Goal: Task Accomplishment & Management: Manage account settings

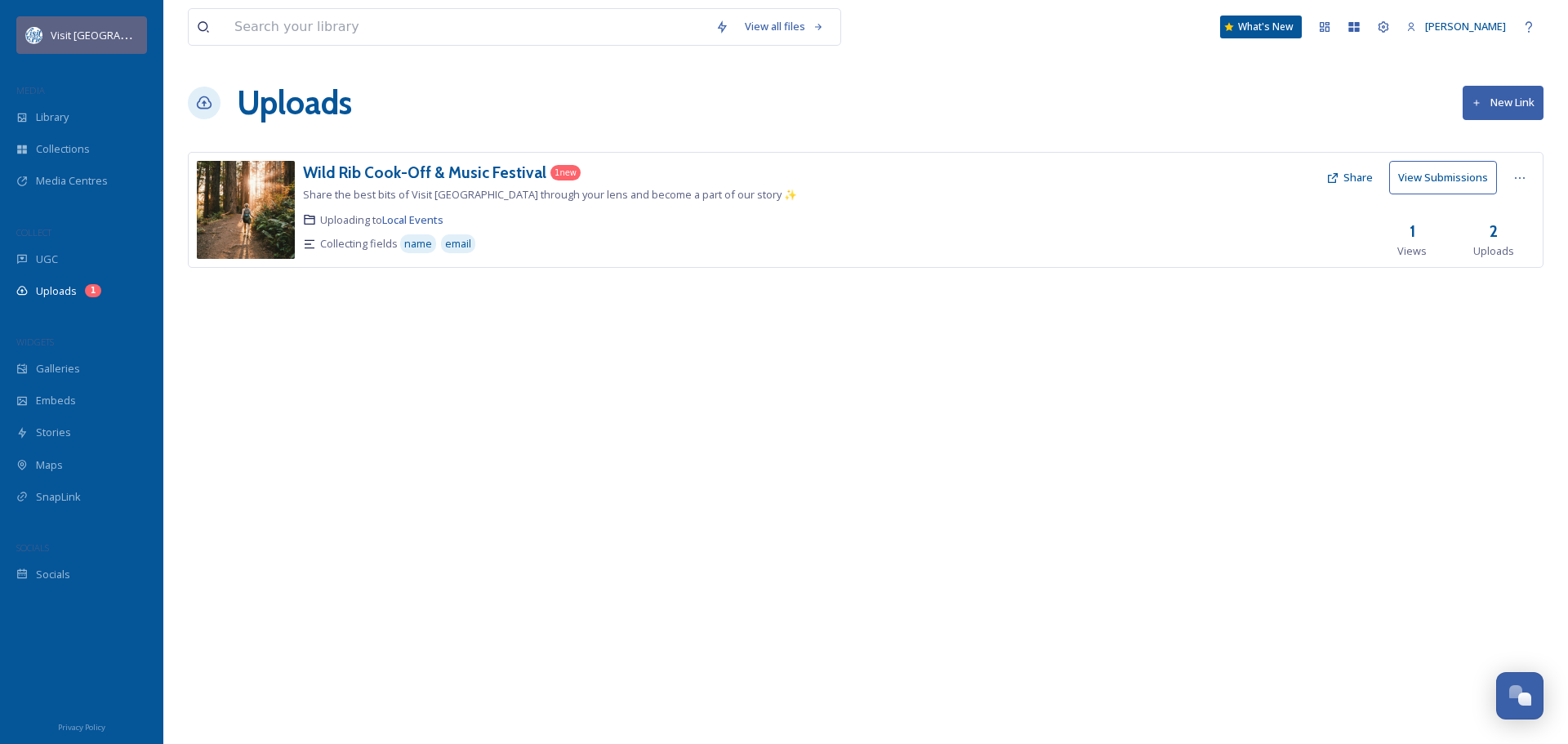
click at [58, 35] on span "Visit [GEOGRAPHIC_DATA]" at bounding box center [114, 35] width 127 height 15
click at [45, 116] on span "Library" at bounding box center [52, 117] width 32 height 15
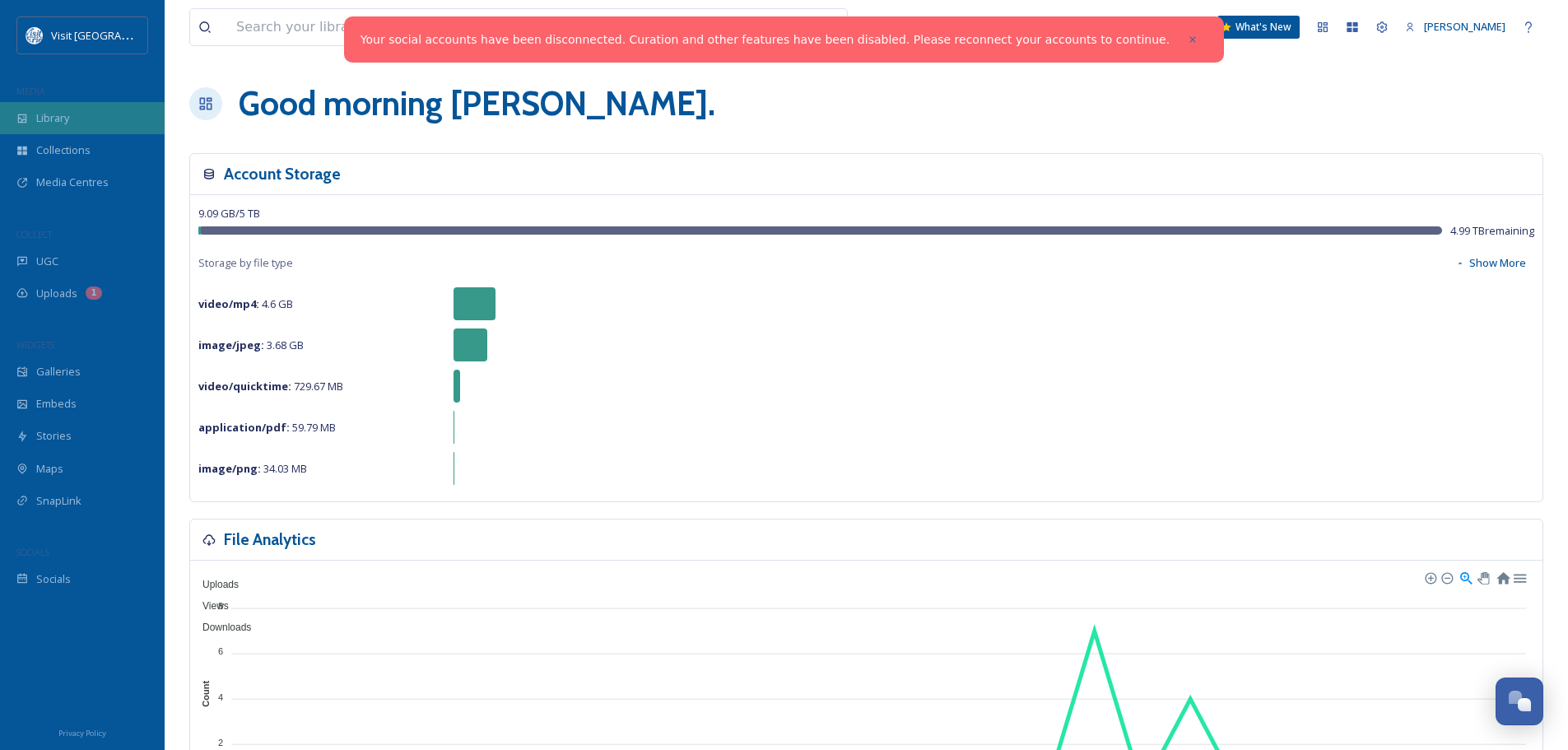
click at [51, 117] on span "Library" at bounding box center [52, 118] width 33 height 15
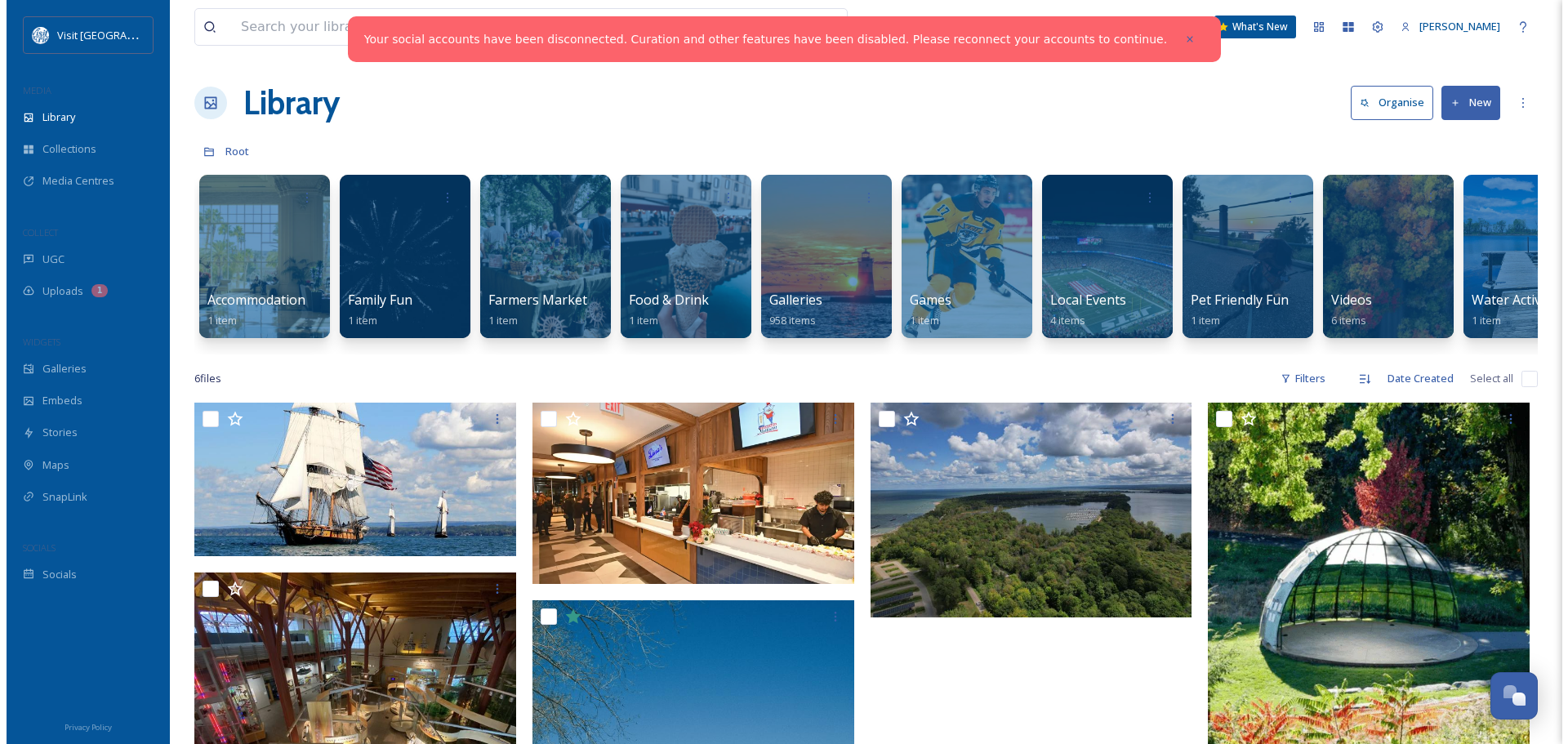
scroll to position [0, 342]
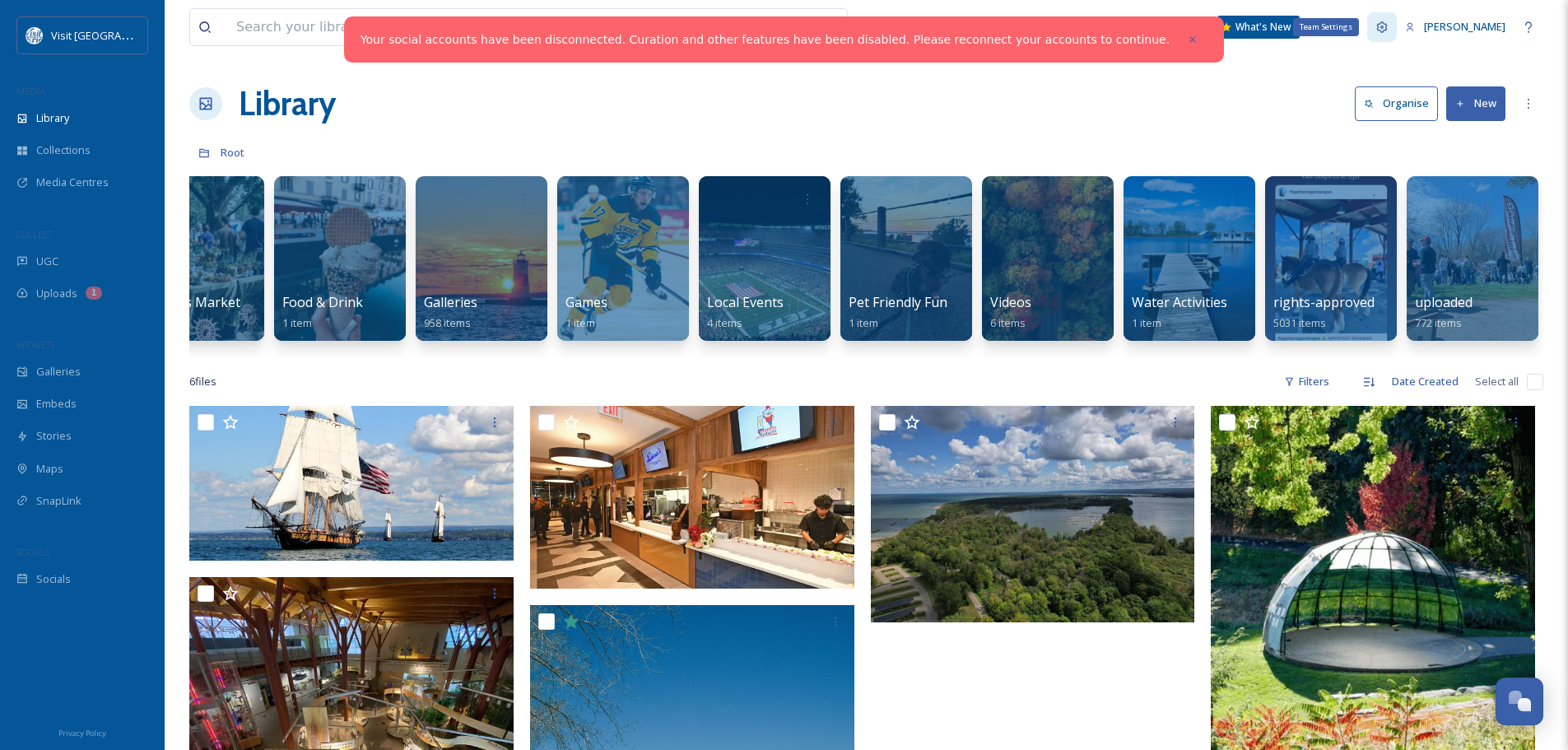
click at [1397, 18] on div "Team Settings" at bounding box center [1382, 27] width 30 height 30
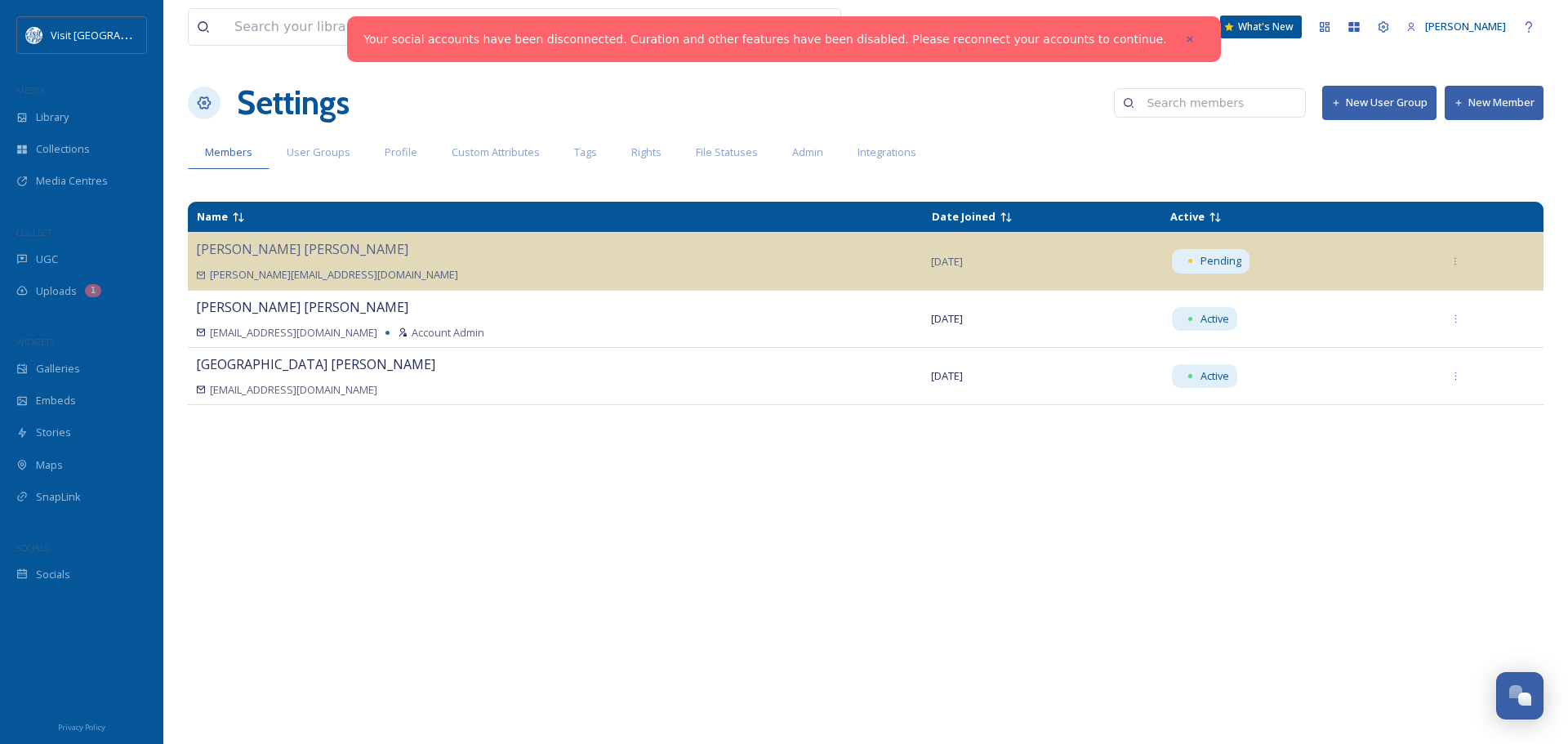
click at [1501, 97] on button "New Member" at bounding box center [1494, 102] width 99 height 33
click at [1142, 153] on div "Members User Groups Profile Custom Attributes Tags Rights File Statuses Admin I…" at bounding box center [866, 151] width 1355 height 33
click at [50, 245] on div "UGC" at bounding box center [82, 258] width 163 height 31
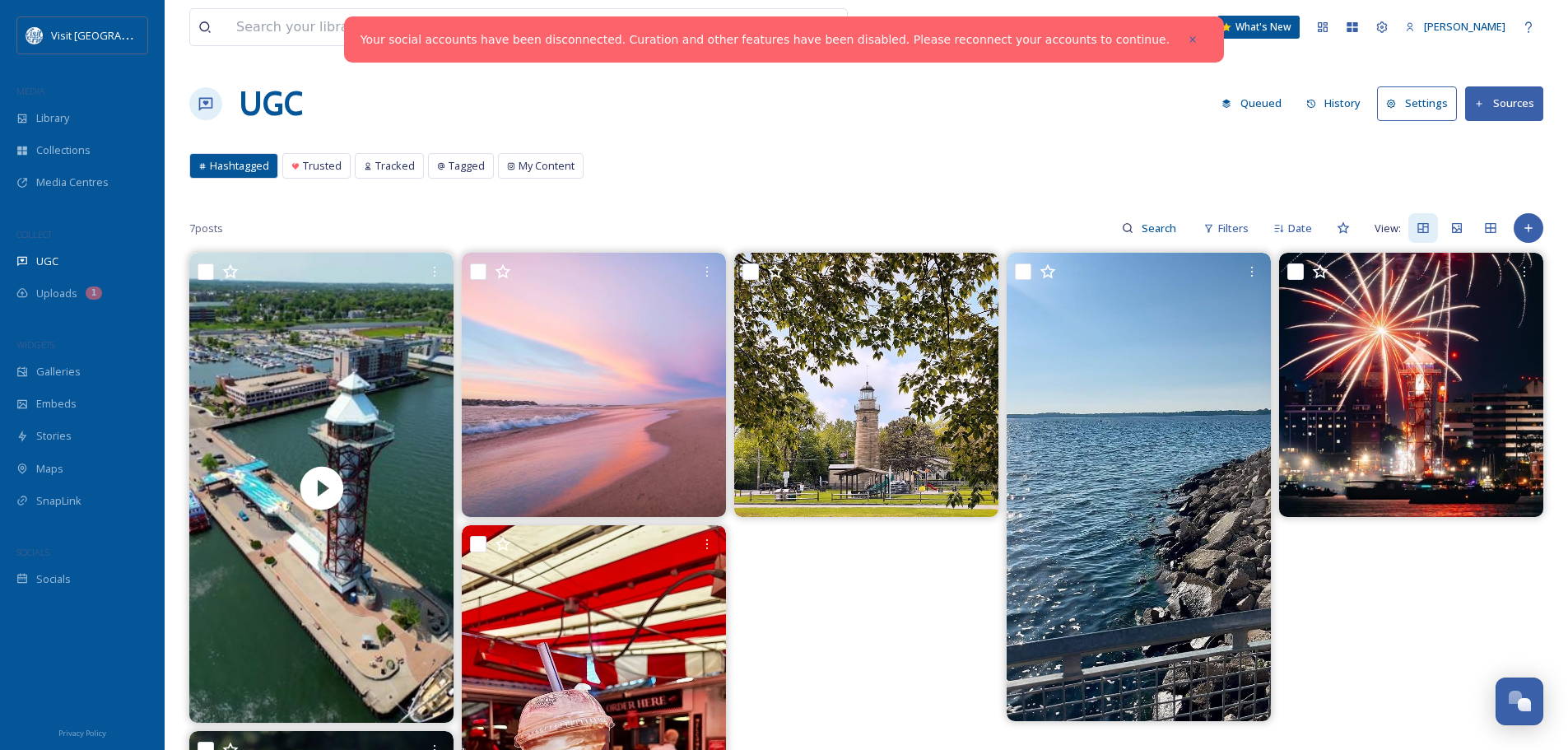
click at [1415, 108] on button "Settings" at bounding box center [1417, 103] width 80 height 33
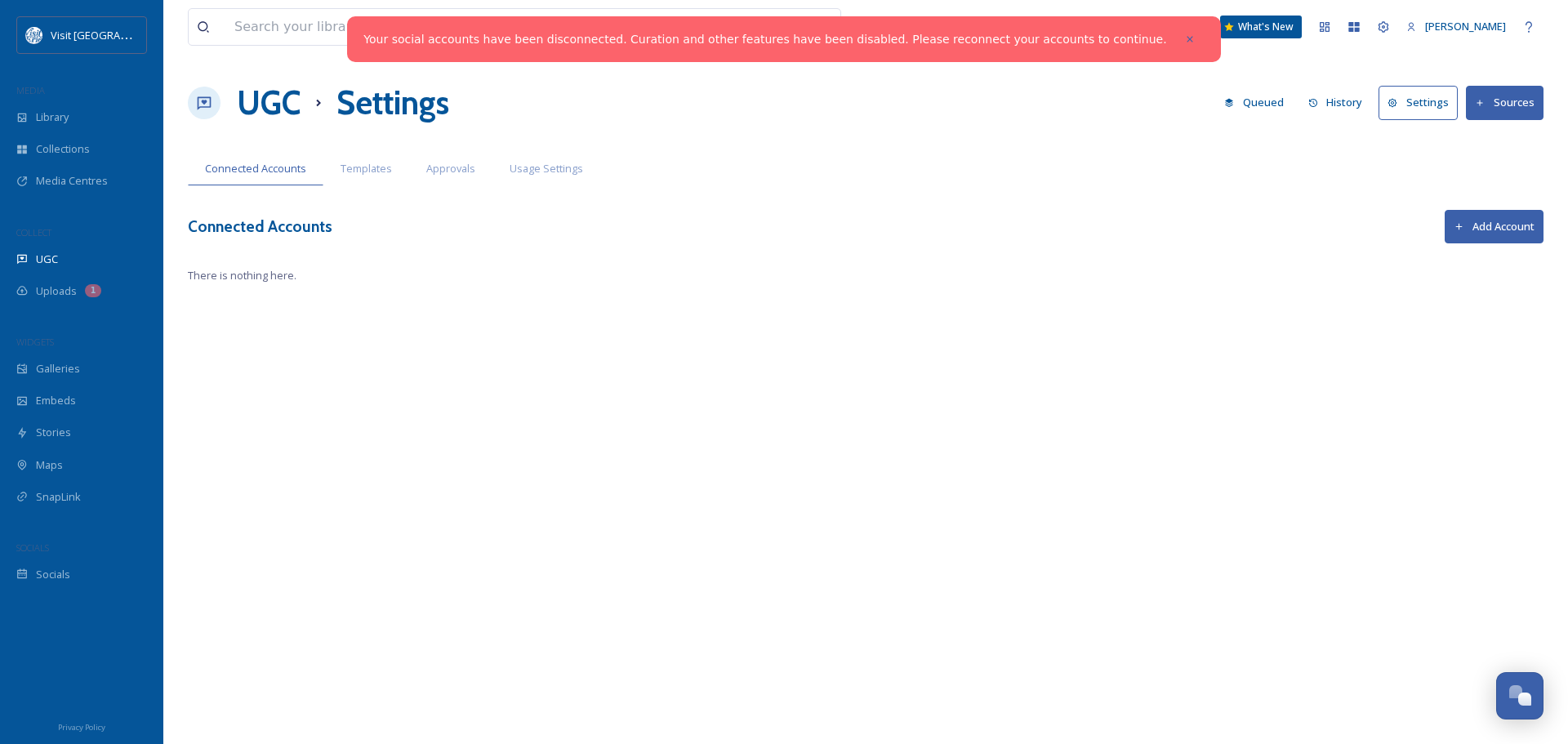
click at [1485, 224] on button "Add Account" at bounding box center [1494, 226] width 99 height 33
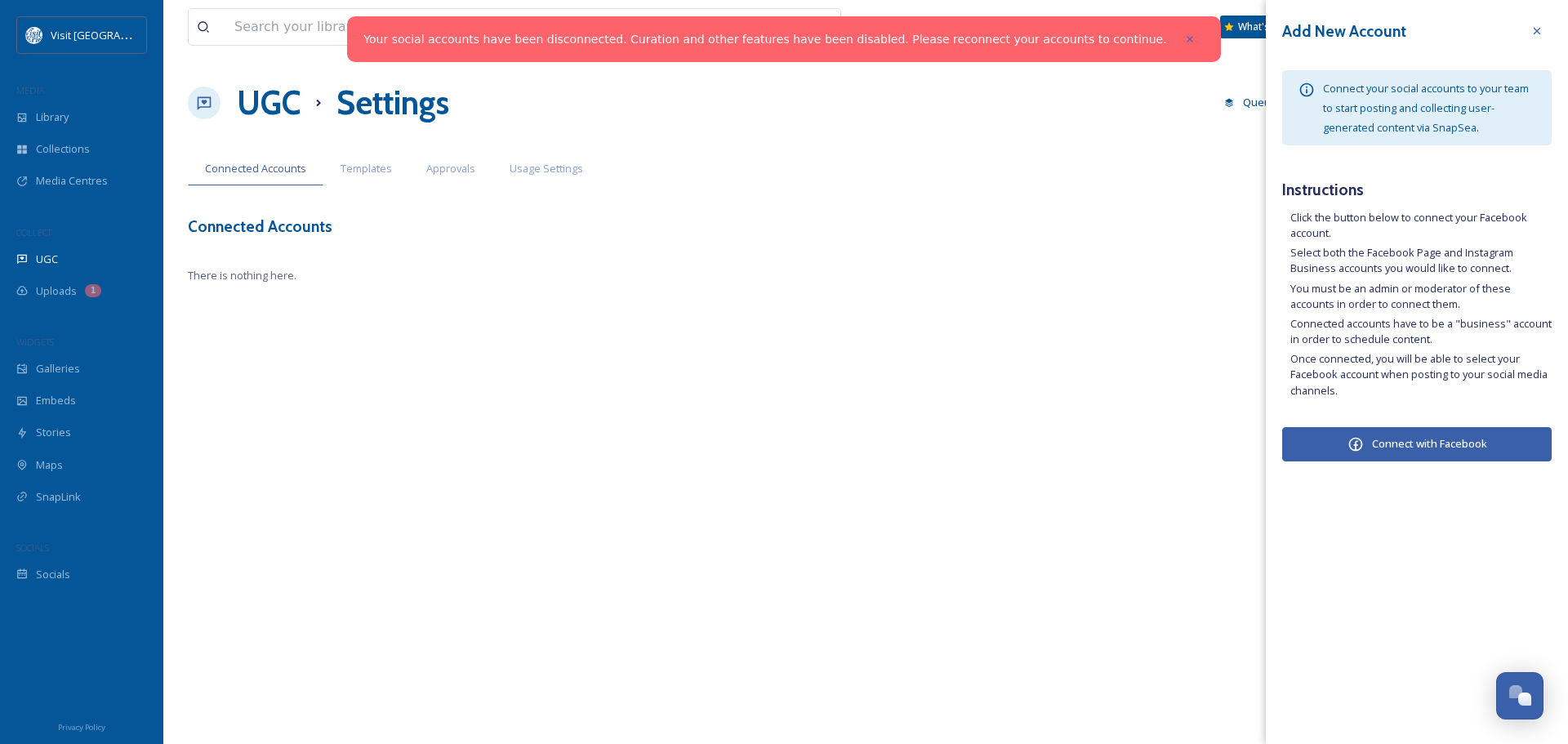
click at [1439, 445] on button "Connect with Facebook" at bounding box center [1417, 444] width 270 height 34
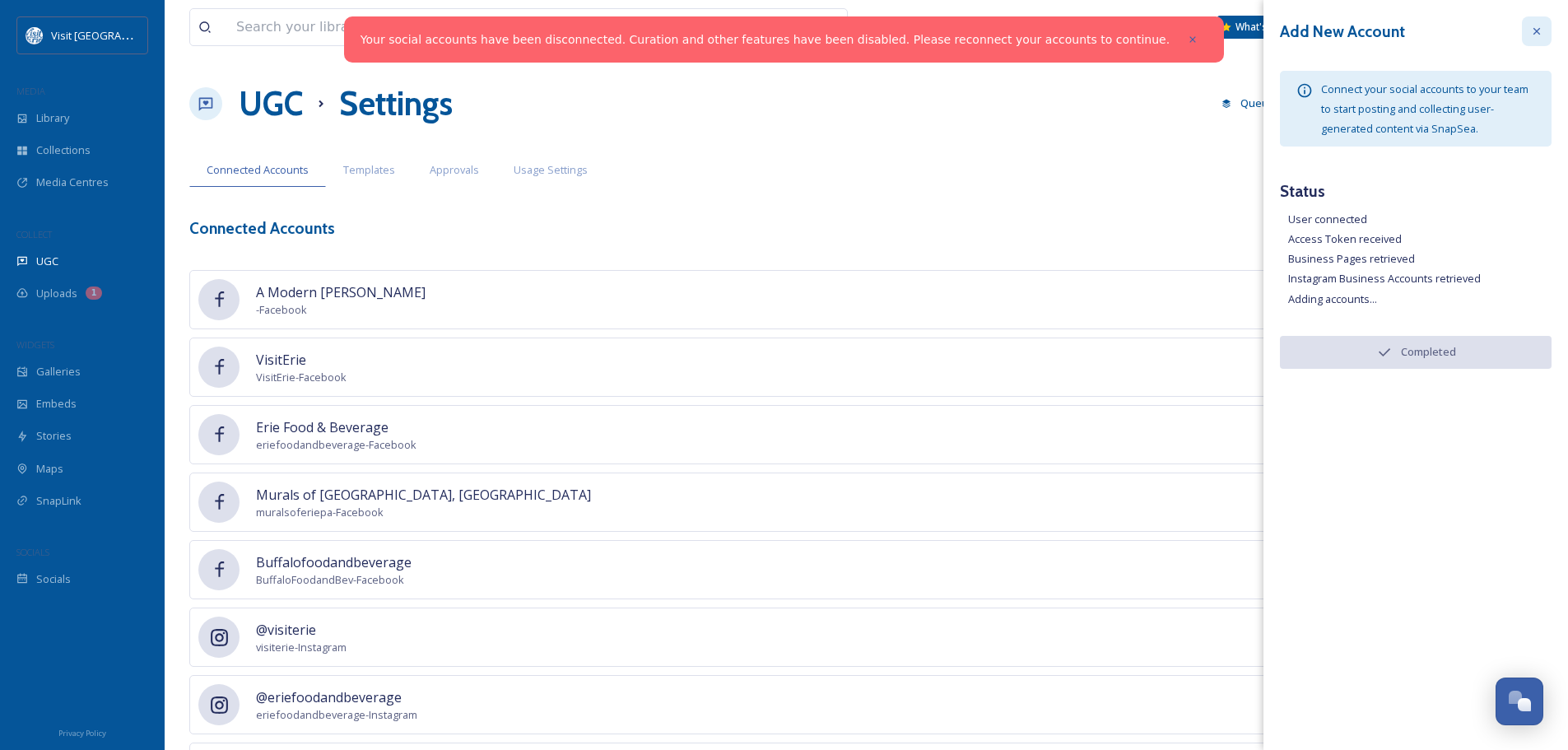
click at [1537, 31] on icon at bounding box center [1536, 31] width 13 height 13
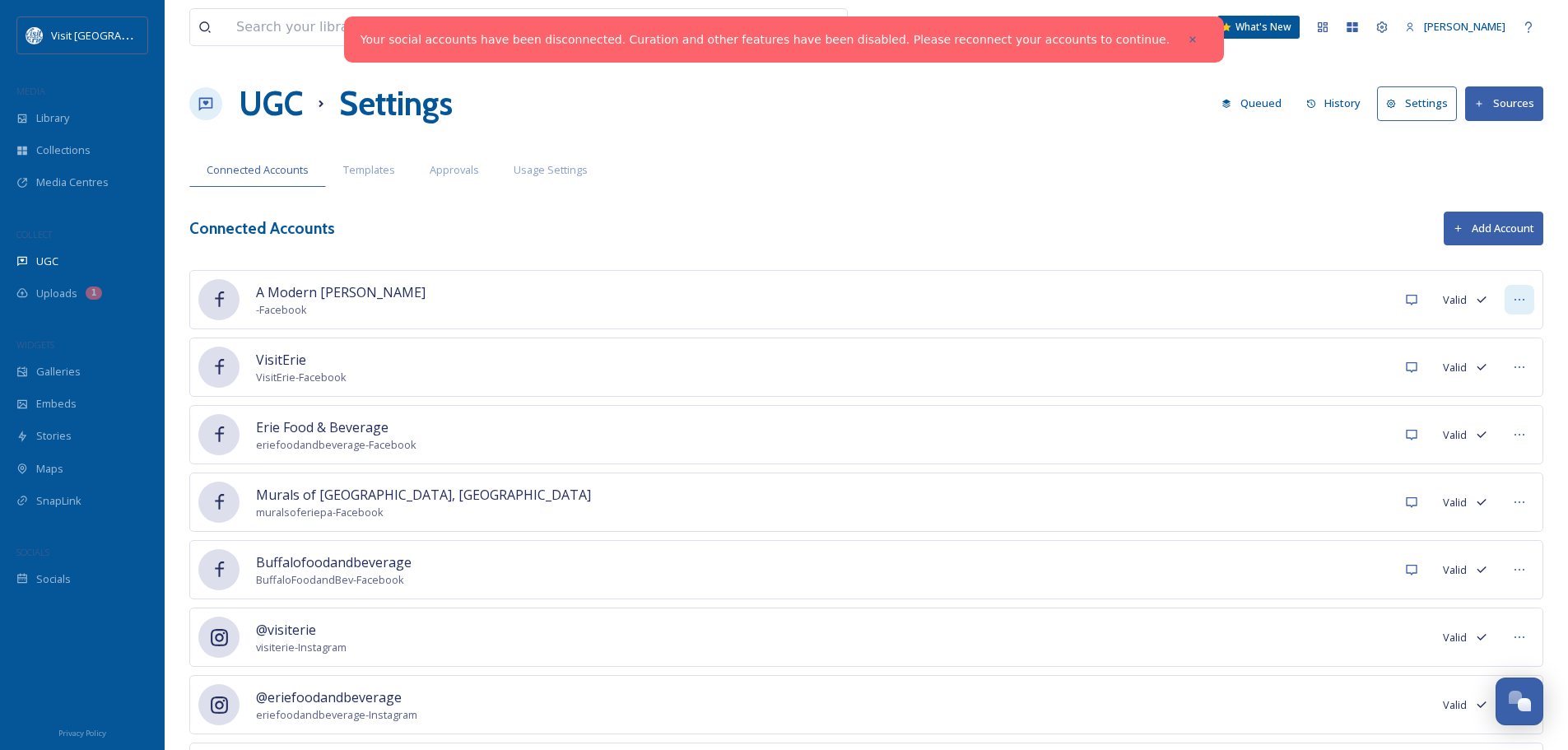
click at [1513, 299] on icon at bounding box center [1519, 299] width 13 height 13
click at [1495, 339] on span "Mark as Inactive" at bounding box center [1486, 335] width 78 height 15
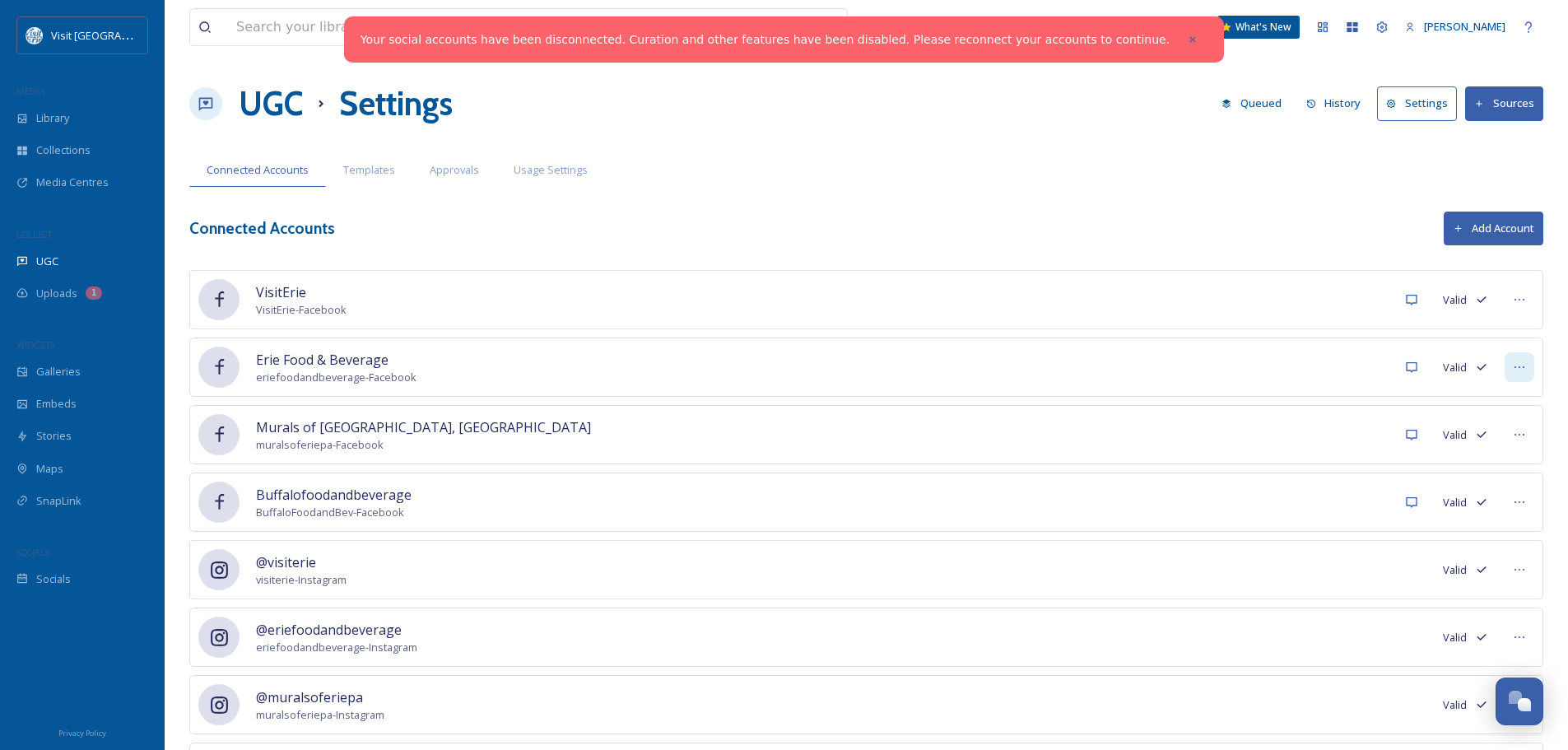
click at [1519, 361] on icon at bounding box center [1519, 367] width 13 height 13
click at [1485, 408] on span "Mark as Inactive" at bounding box center [1486, 403] width 78 height 15
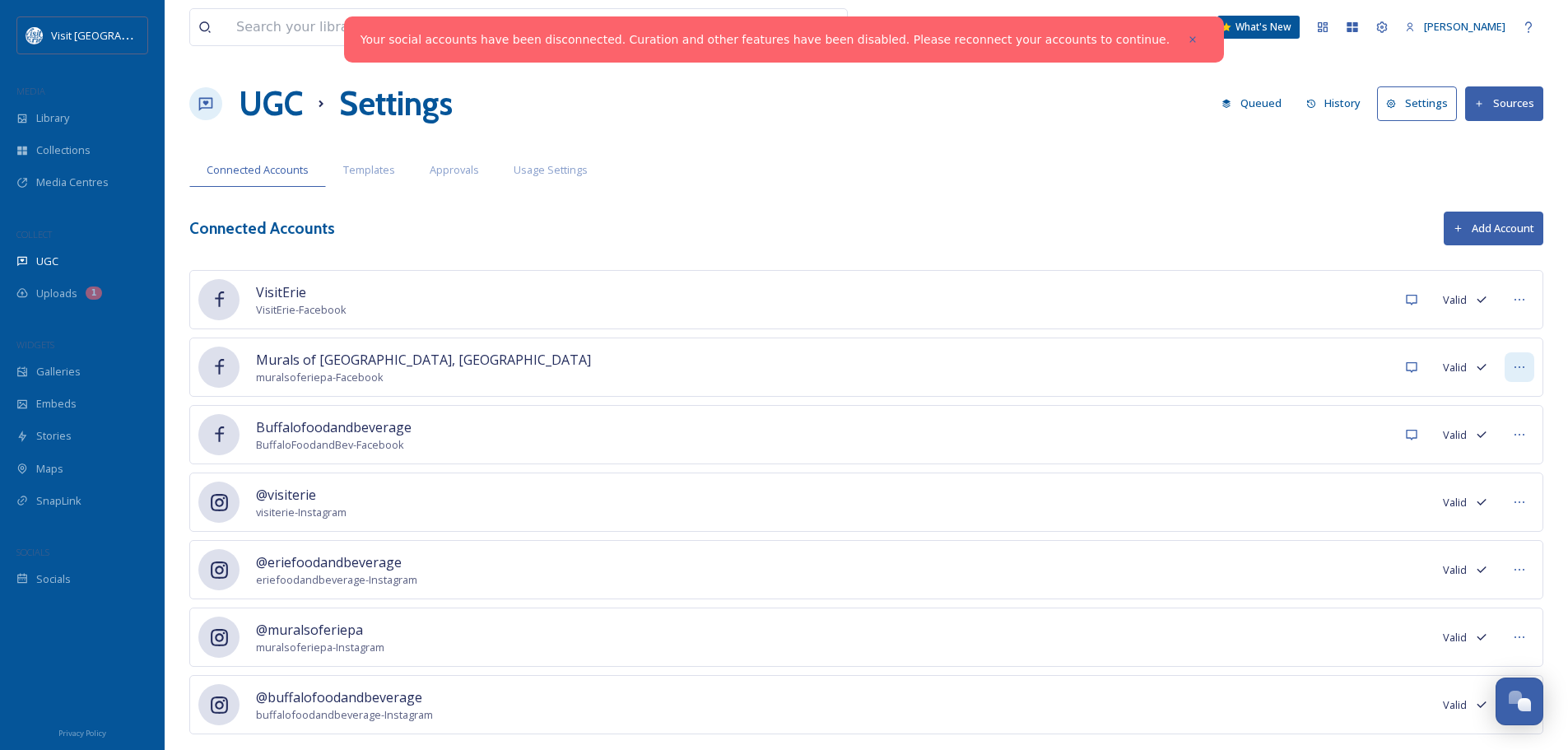
click at [1519, 368] on icon at bounding box center [1519, 367] width 13 height 13
click at [1480, 405] on span "Mark as Inactive" at bounding box center [1486, 403] width 78 height 15
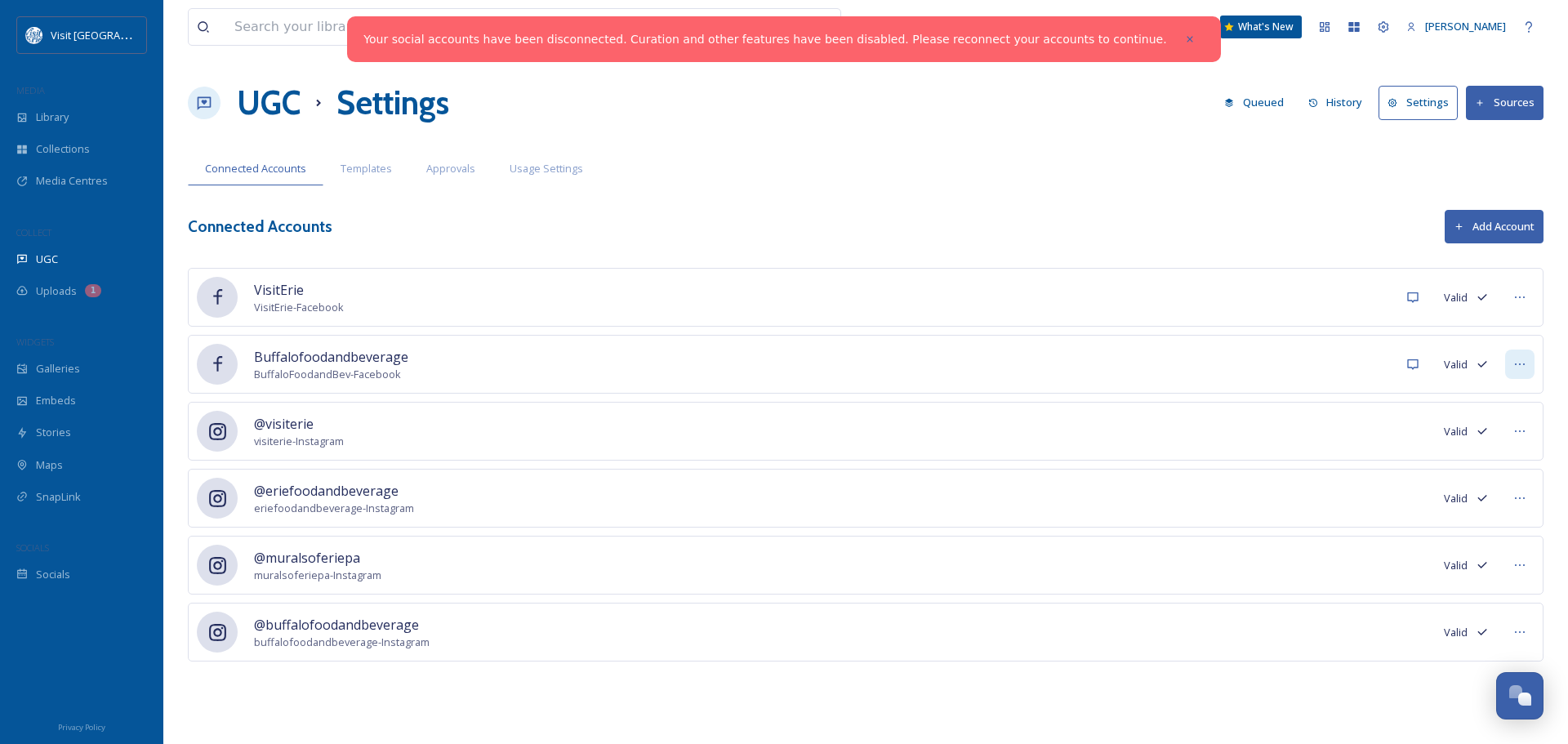
click at [1515, 363] on icon at bounding box center [1519, 364] width 13 height 13
click at [1472, 401] on span "Mark as Inactive" at bounding box center [1486, 400] width 77 height 15
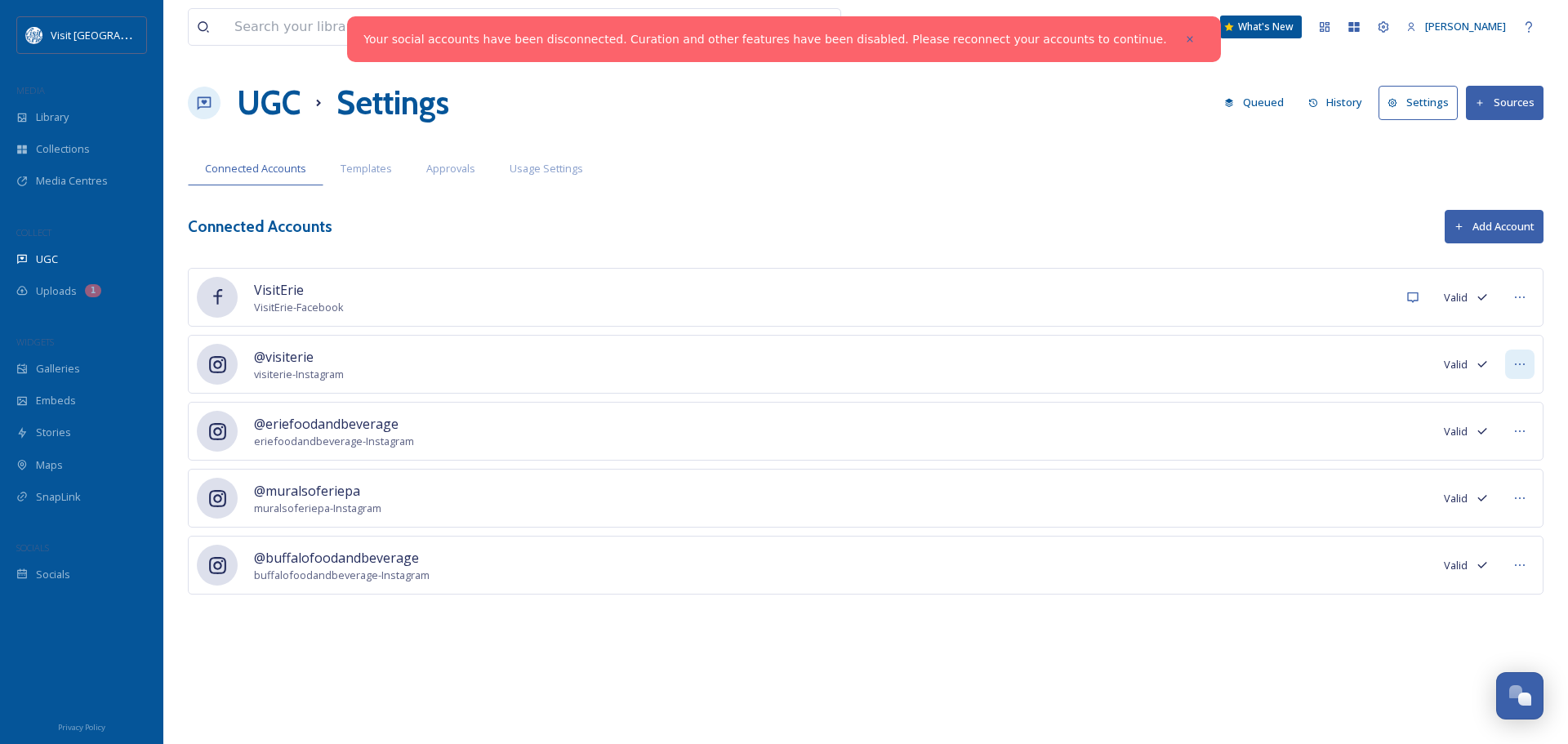
click at [1522, 365] on icon at bounding box center [1519, 364] width 13 height 13
click at [1361, 426] on div "@eriefoodandbeverage eriefoodandbeverage - Instagram Valid" at bounding box center [866, 430] width 1355 height 59
click at [1527, 424] on div at bounding box center [1520, 431] width 30 height 30
click at [1495, 466] on span "Mark as Inactive" at bounding box center [1486, 467] width 77 height 15
click at [1513, 430] on icon at bounding box center [1519, 430] width 13 height 13
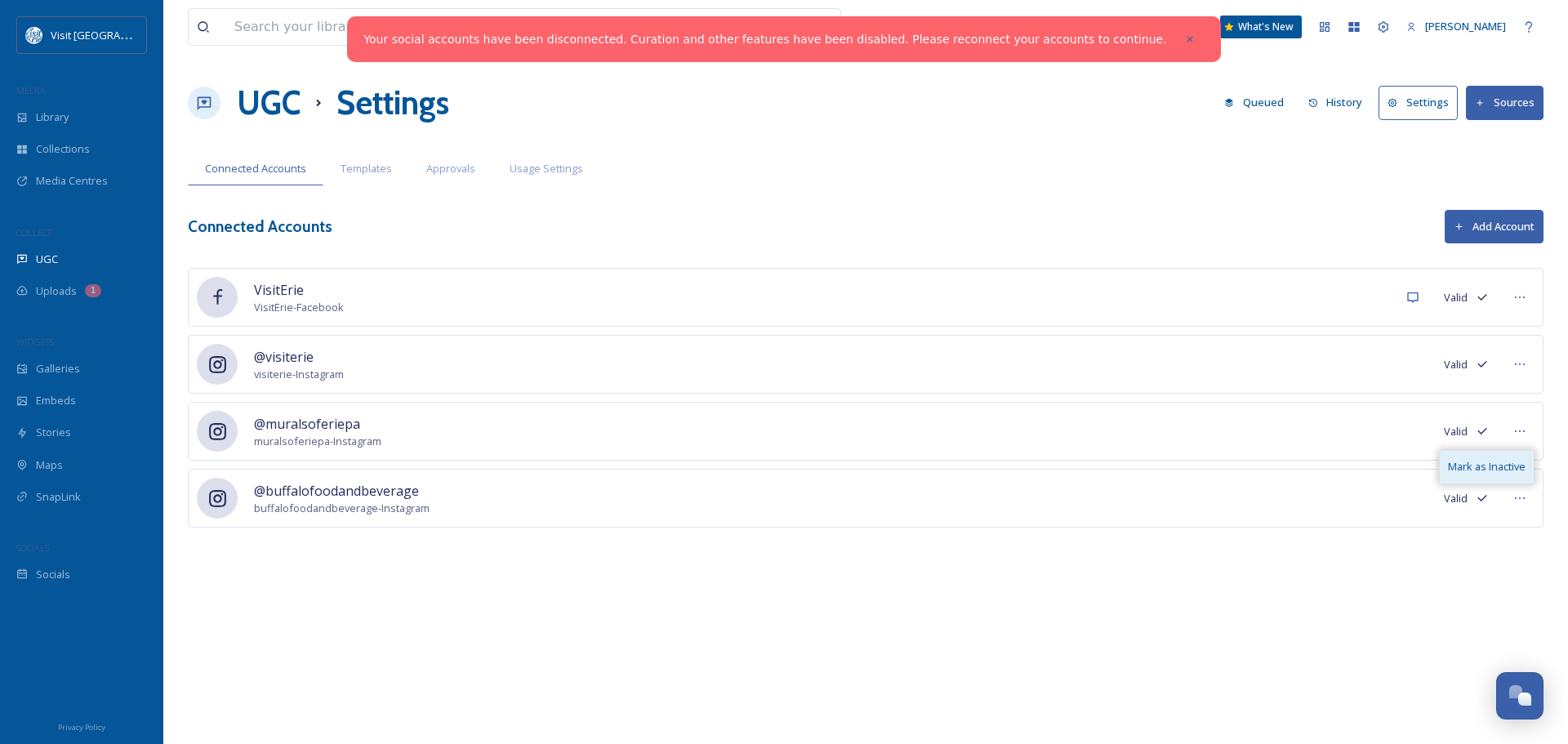
click at [1502, 466] on span "Mark as Inactive" at bounding box center [1486, 467] width 77 height 15
click at [1523, 433] on icon at bounding box center [1519, 430] width 13 height 13
click at [1492, 474] on span "Mark as Inactive" at bounding box center [1486, 467] width 77 height 15
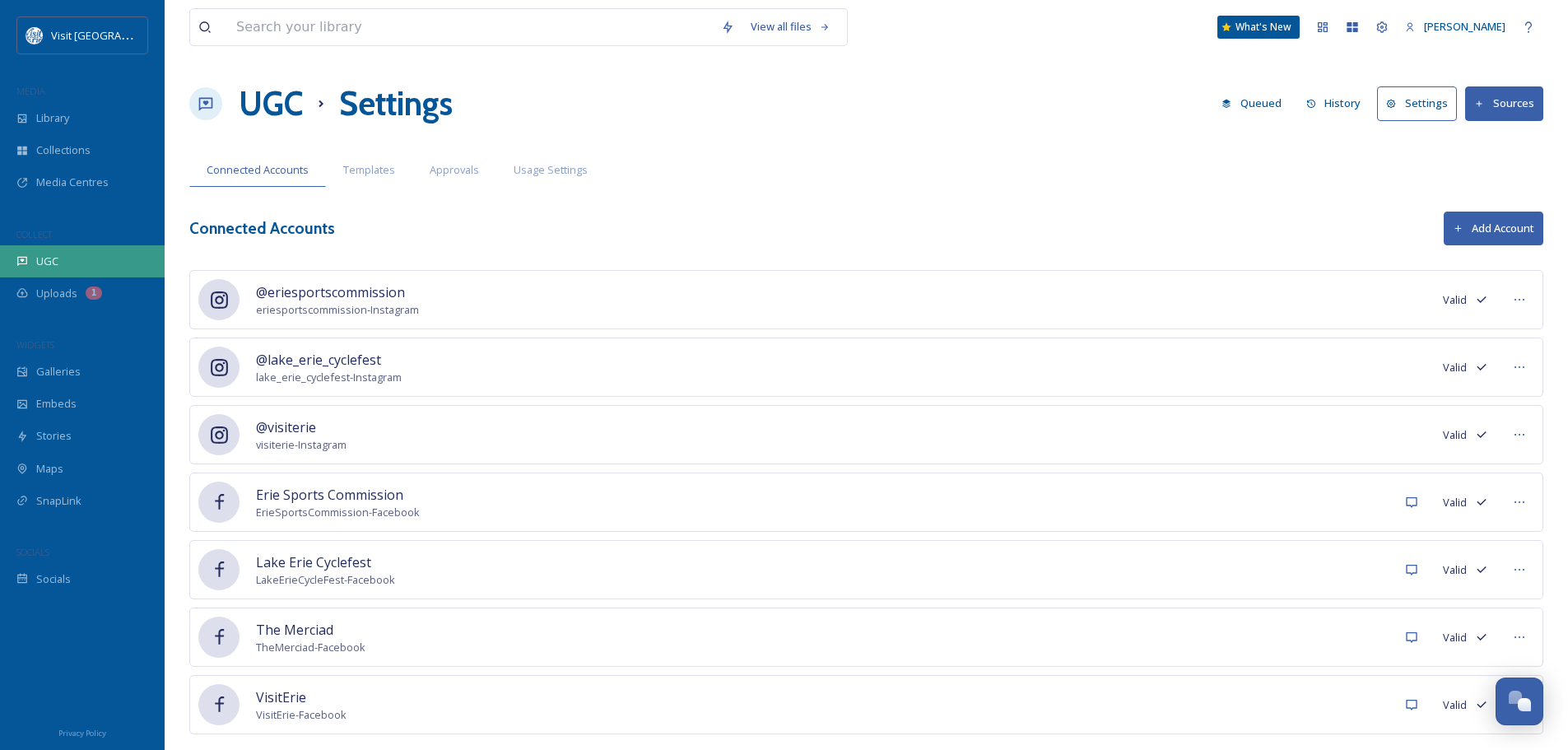
click at [49, 259] on span "UGC" at bounding box center [47, 261] width 22 height 15
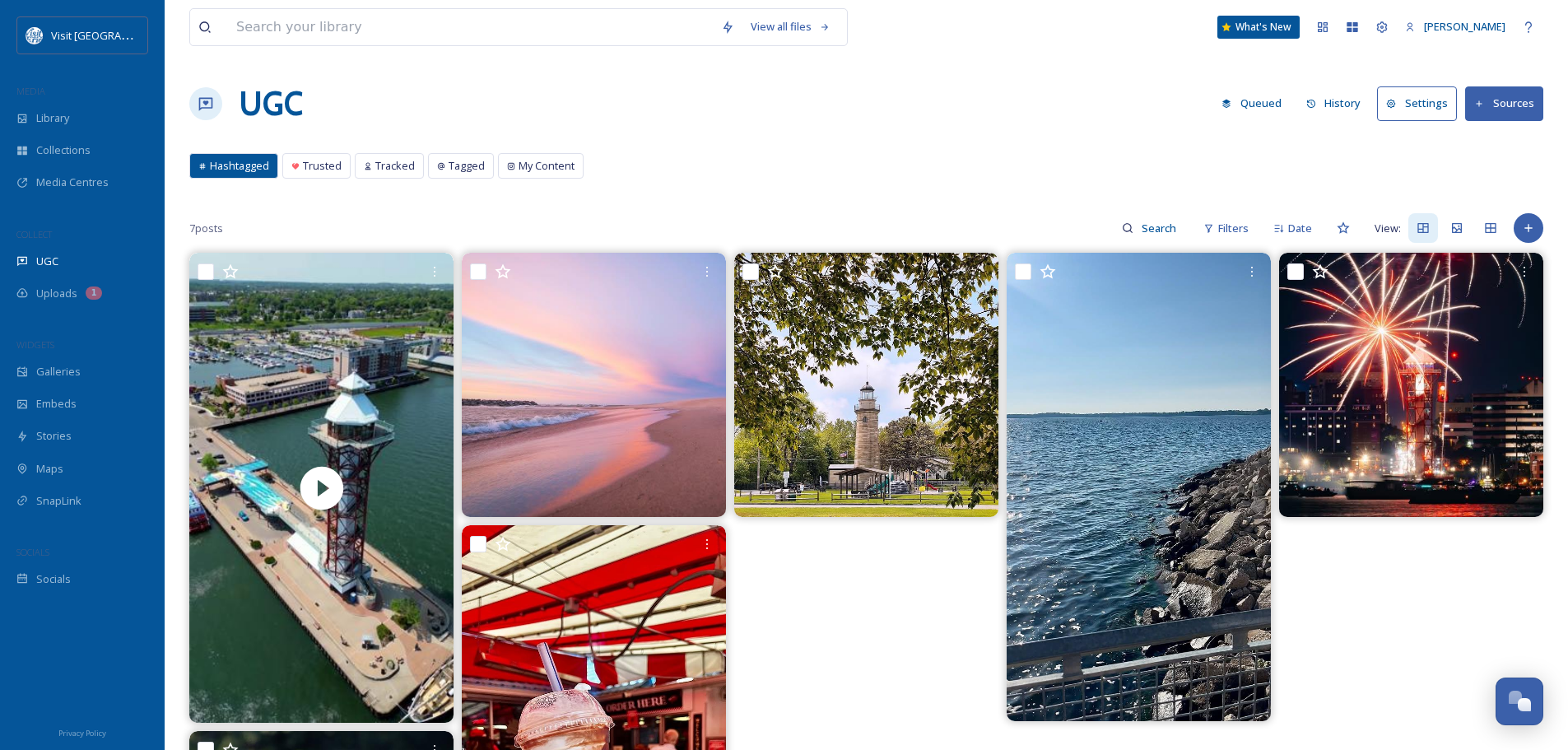
click at [1514, 110] on button "Sources" at bounding box center [1504, 103] width 78 height 33
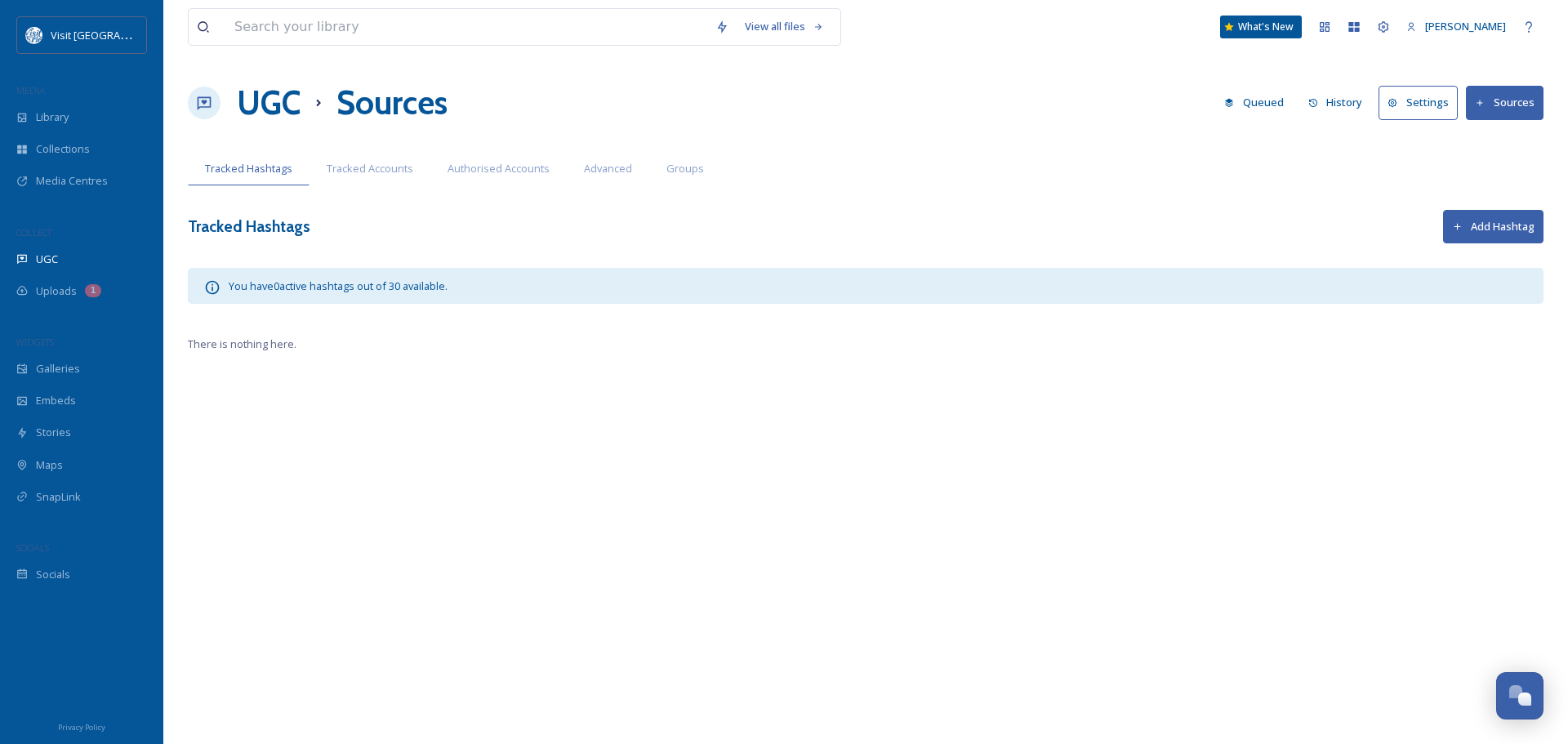
click at [1489, 226] on button "Add Hashtag" at bounding box center [1493, 226] width 100 height 33
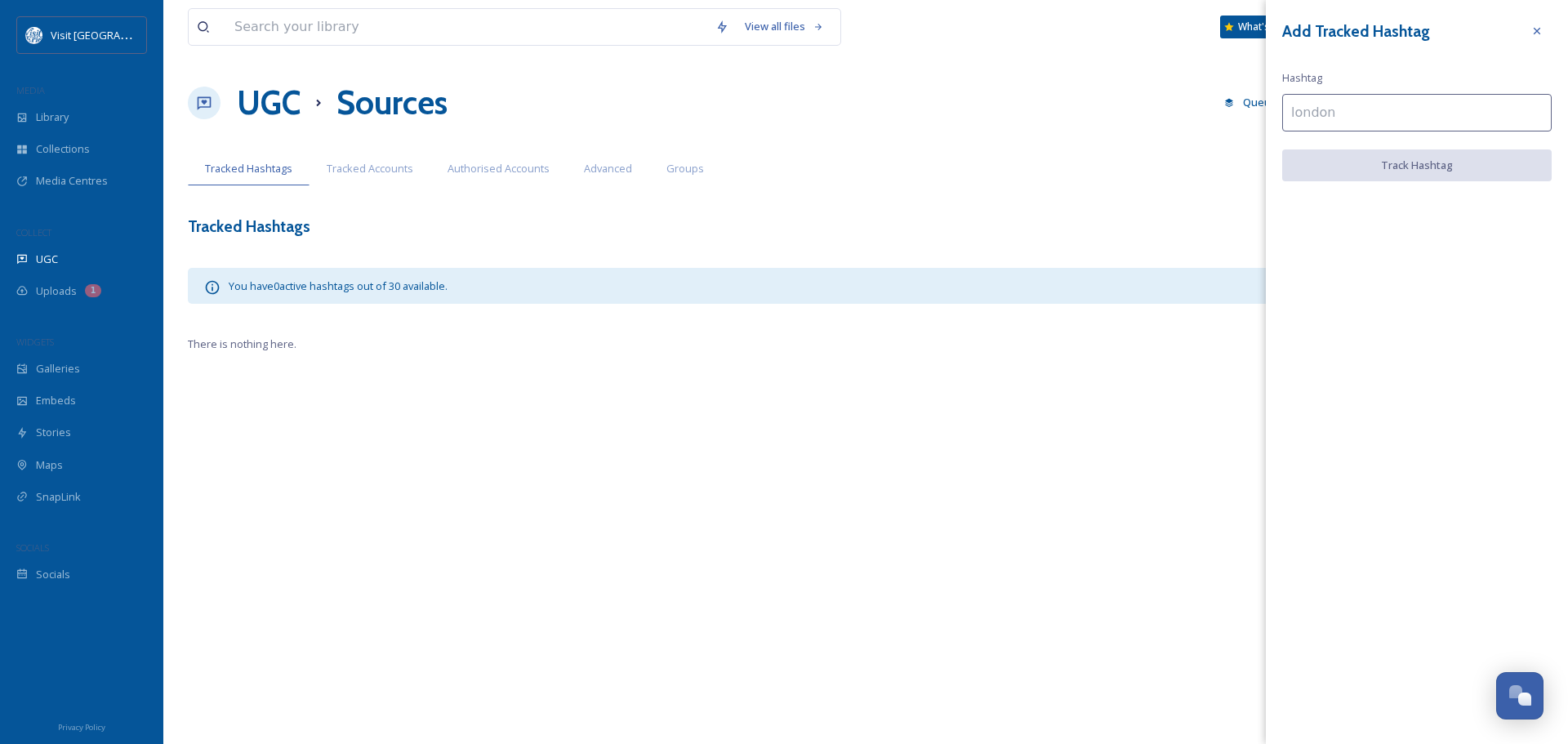
click at [1350, 116] on input at bounding box center [1417, 112] width 270 height 37
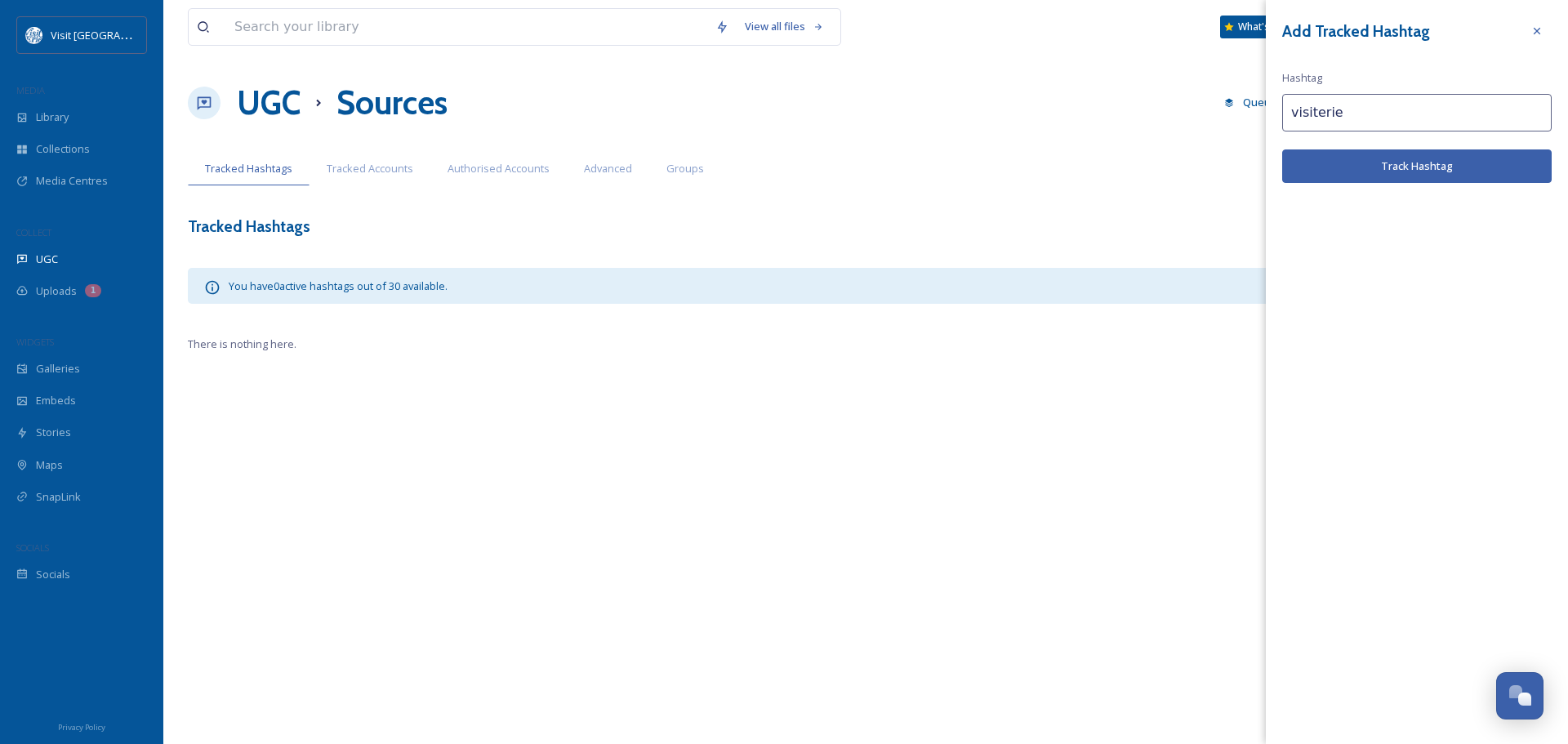
type input "visiterie"
click at [1385, 168] on button "Track Hashtag" at bounding box center [1417, 166] width 270 height 33
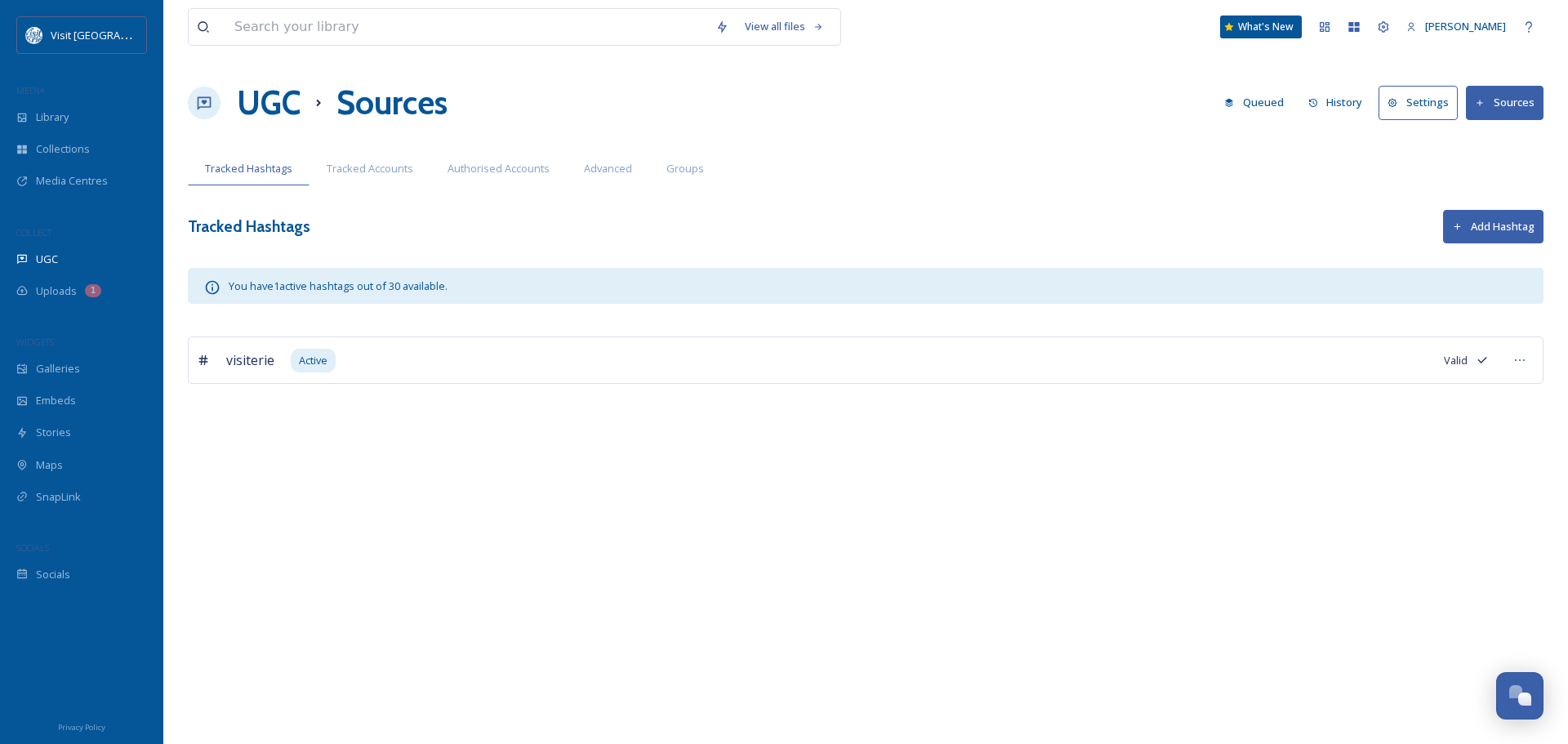
click at [1486, 233] on button "Add Hashtag" at bounding box center [1493, 226] width 100 height 33
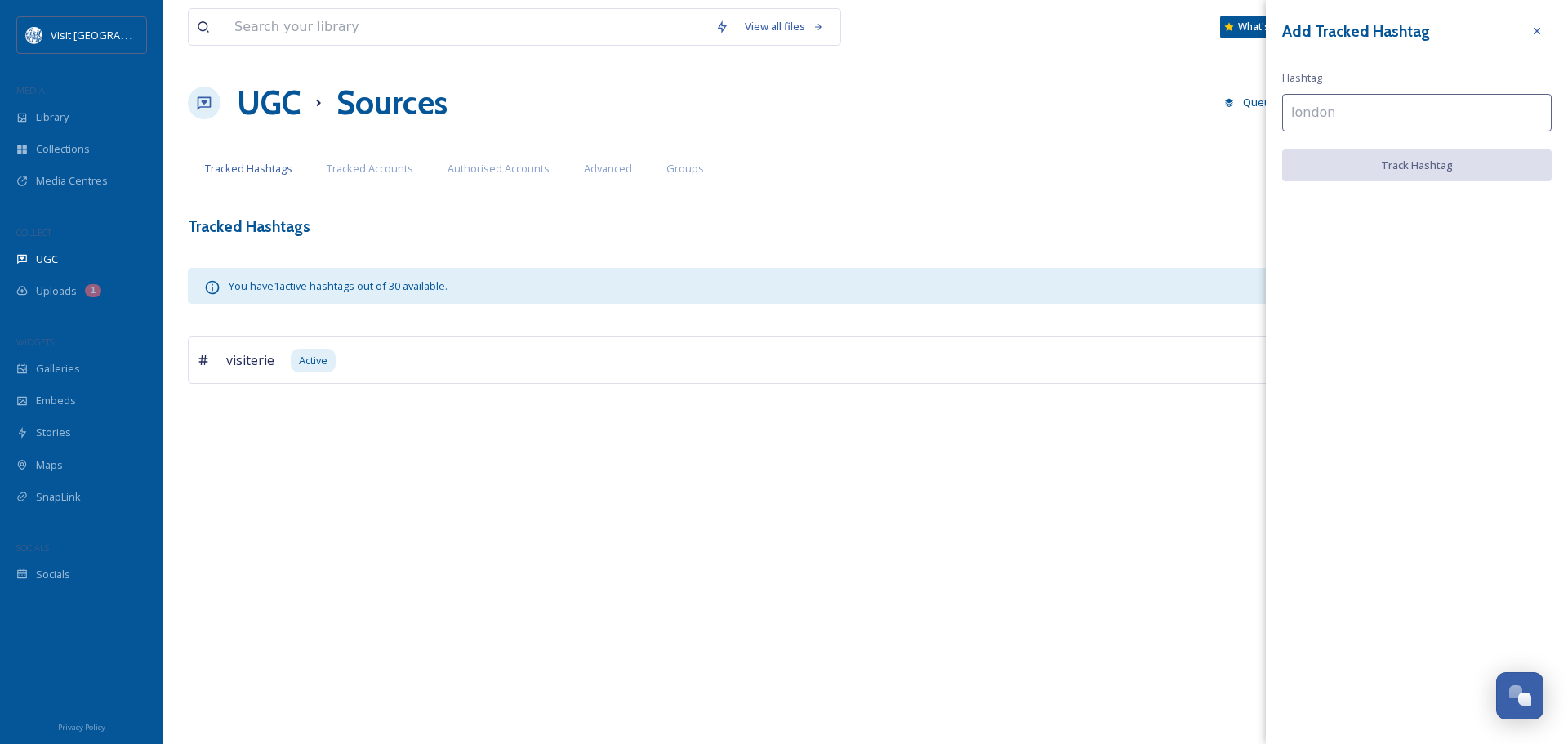
click at [1325, 115] on input at bounding box center [1417, 112] width 270 height 37
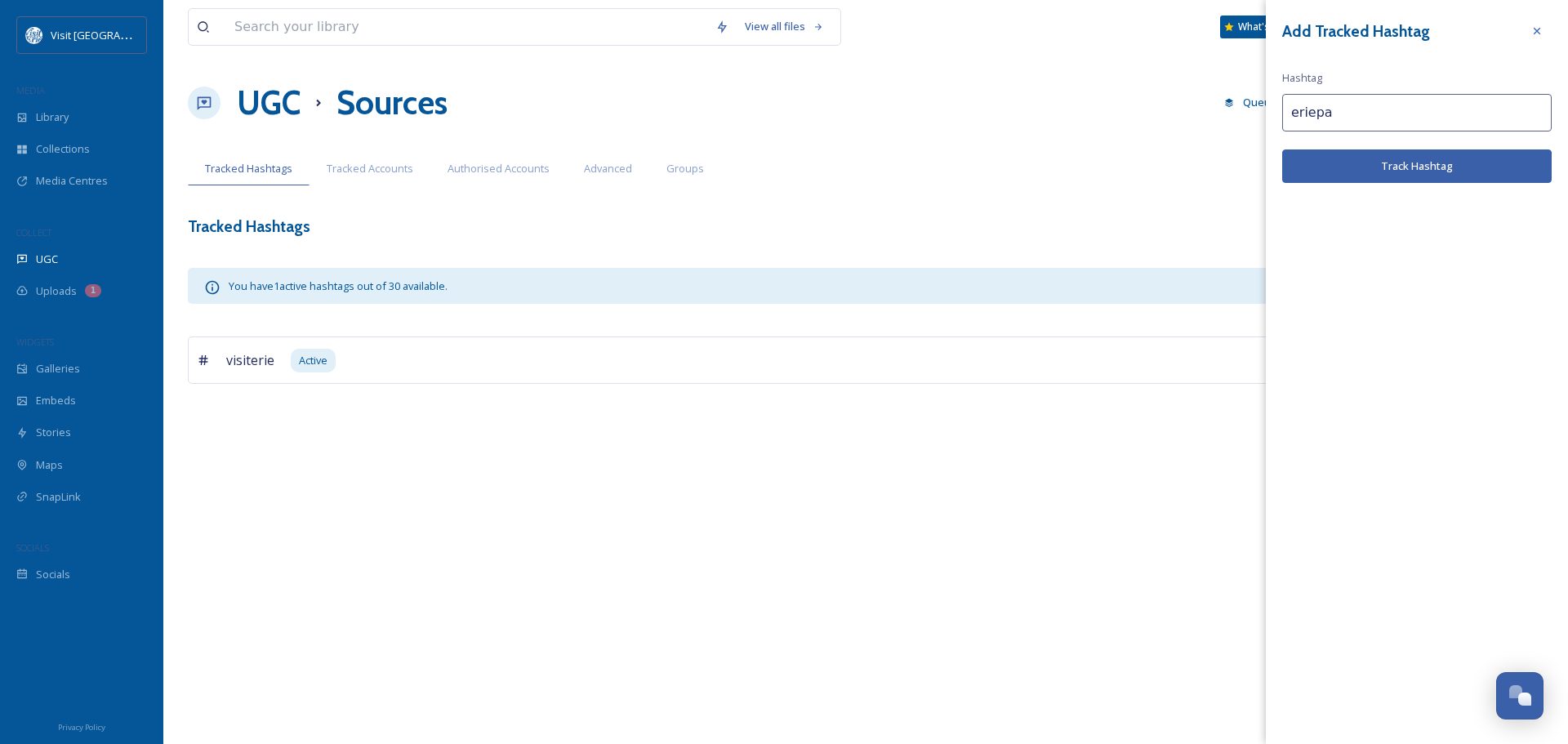
type input "eriepa"
click at [1423, 167] on button "Track Hashtag" at bounding box center [1417, 166] width 270 height 33
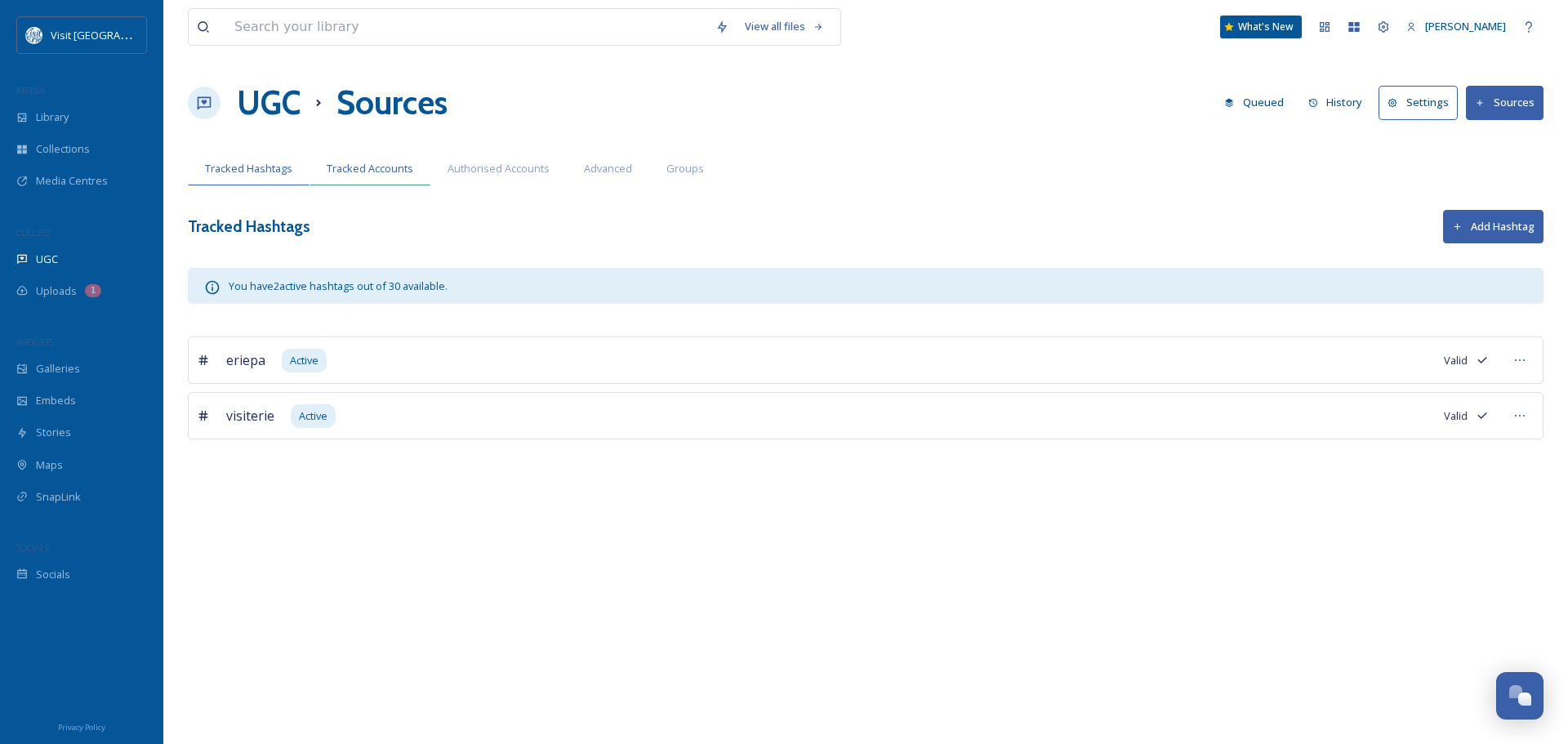
click at [376, 162] on span "Tracked Accounts" at bounding box center [370, 168] width 87 height 15
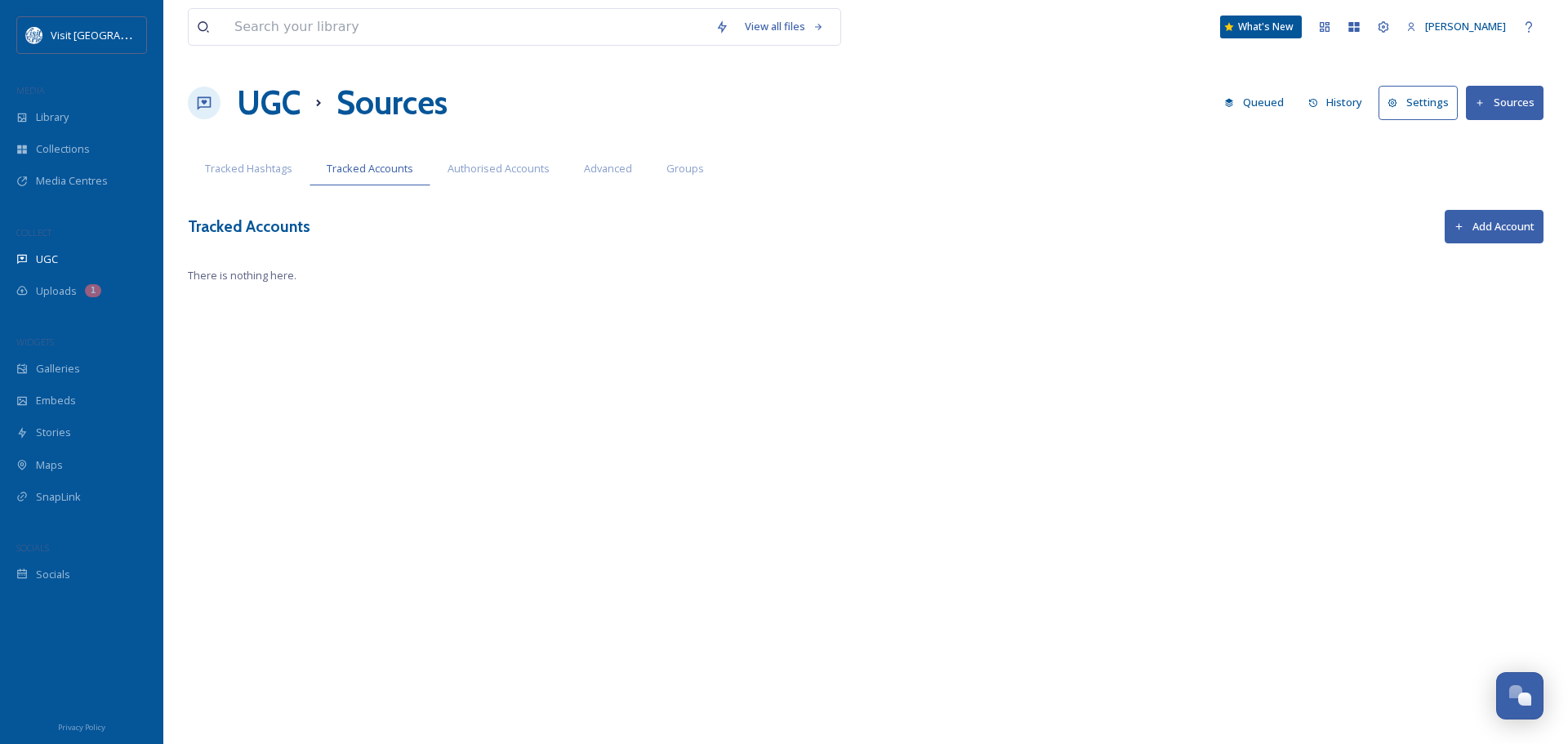
click at [1479, 221] on button "Add Account" at bounding box center [1494, 226] width 99 height 33
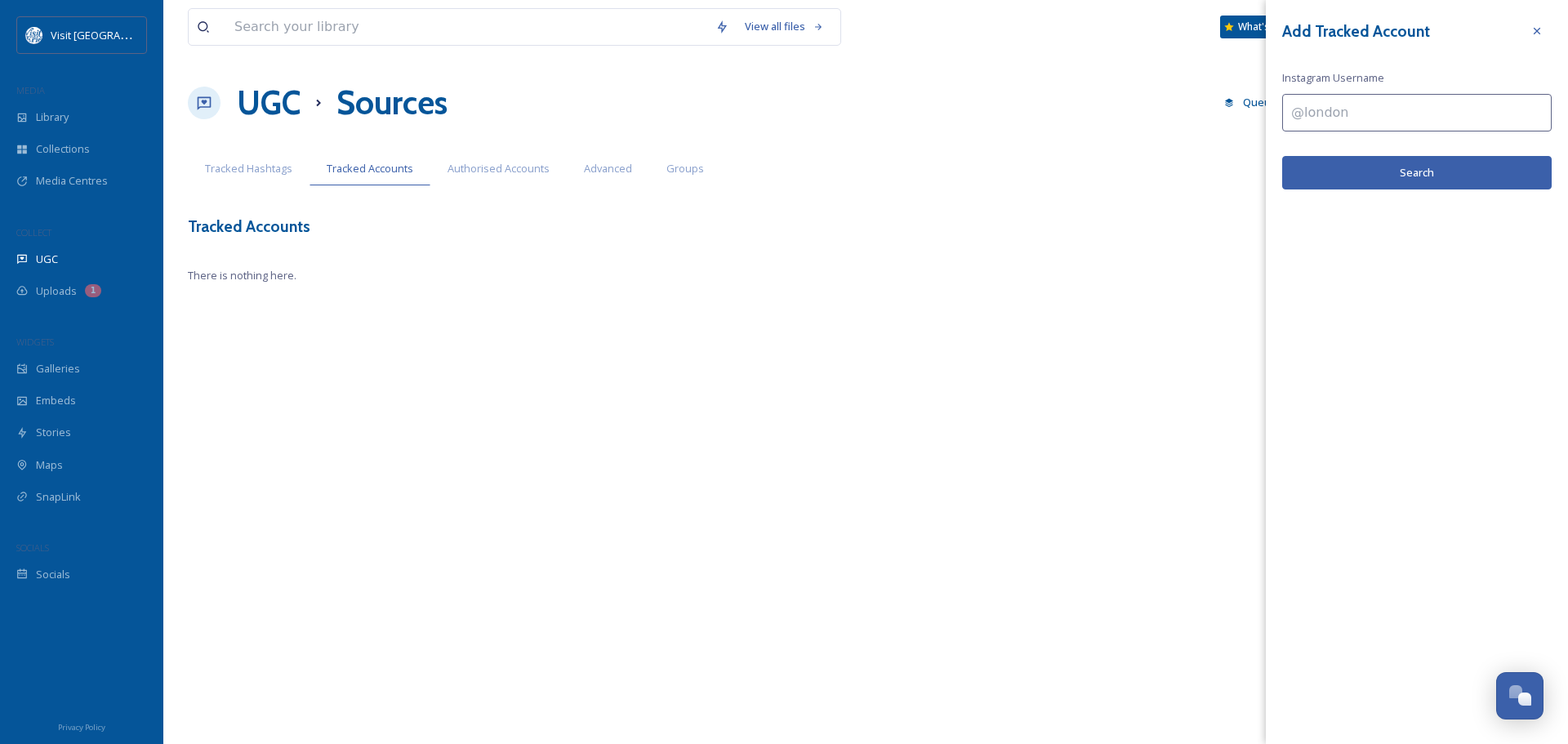
click at [1358, 114] on input at bounding box center [1417, 112] width 270 height 37
click at [514, 162] on span "Authorised Accounts" at bounding box center [498, 168] width 102 height 15
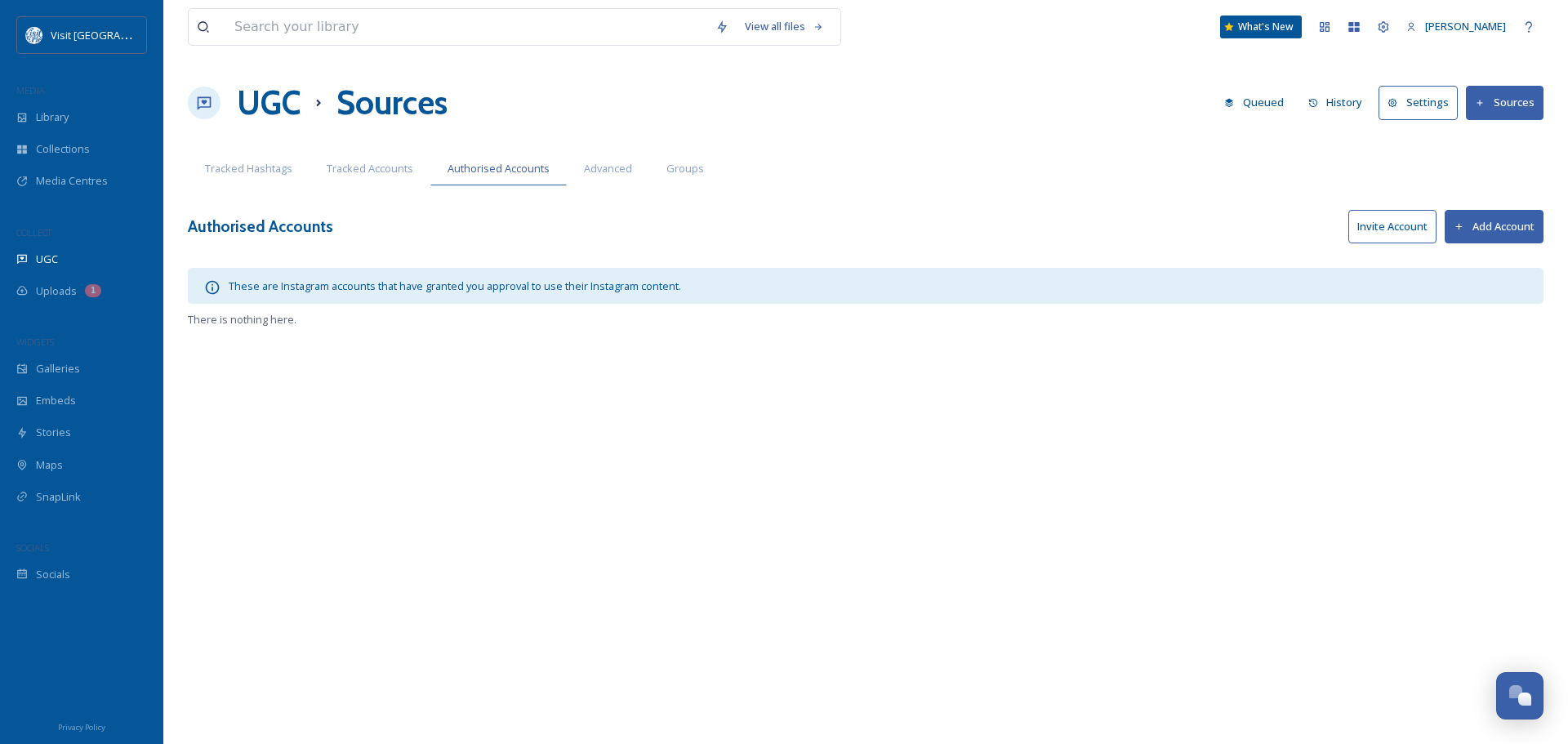
click at [1425, 111] on button "Settings" at bounding box center [1417, 102] width 79 height 33
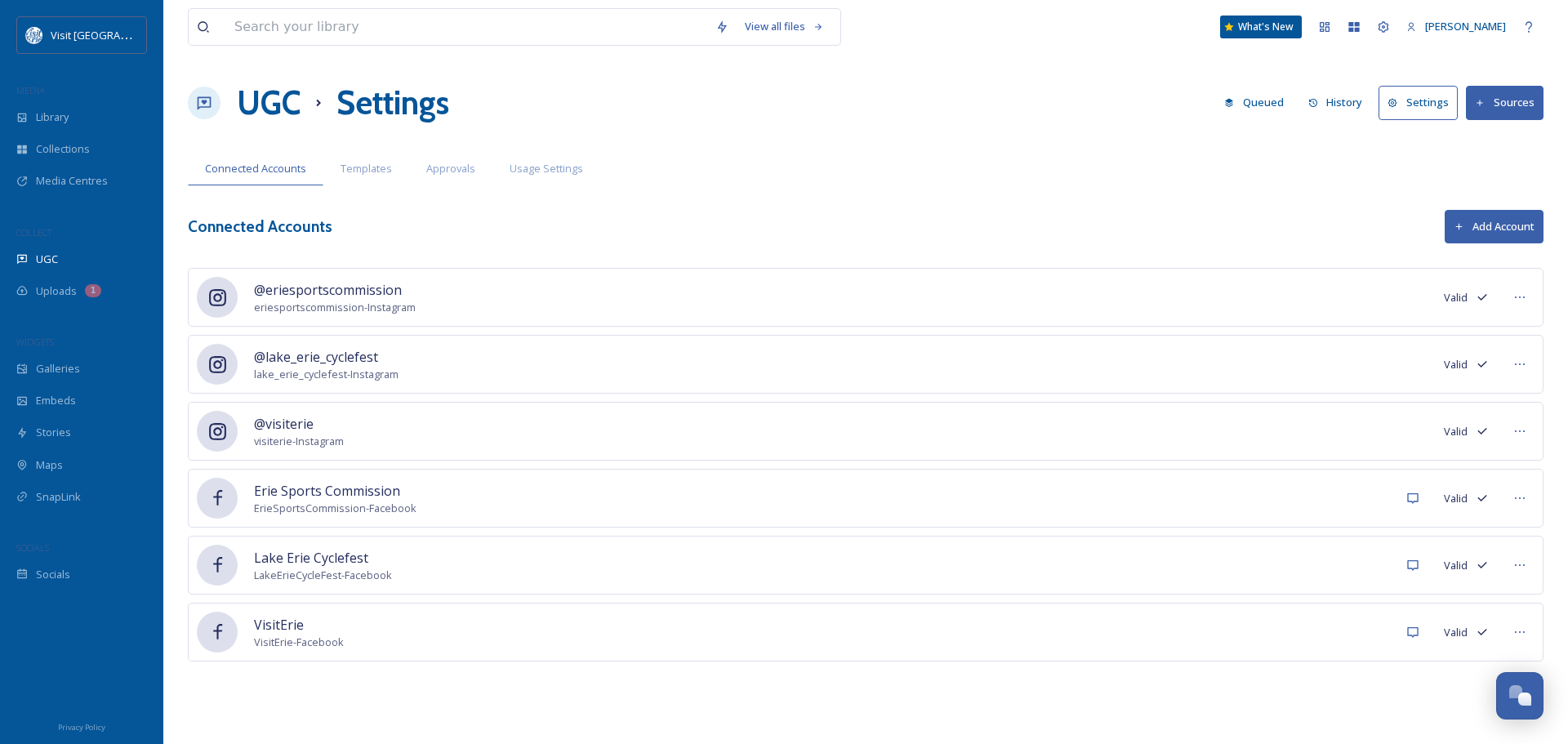
click at [1429, 106] on button "Settings" at bounding box center [1417, 102] width 79 height 33
click at [1426, 98] on button "Settings" at bounding box center [1417, 102] width 79 height 33
click at [351, 162] on span "Templates" at bounding box center [366, 168] width 51 height 15
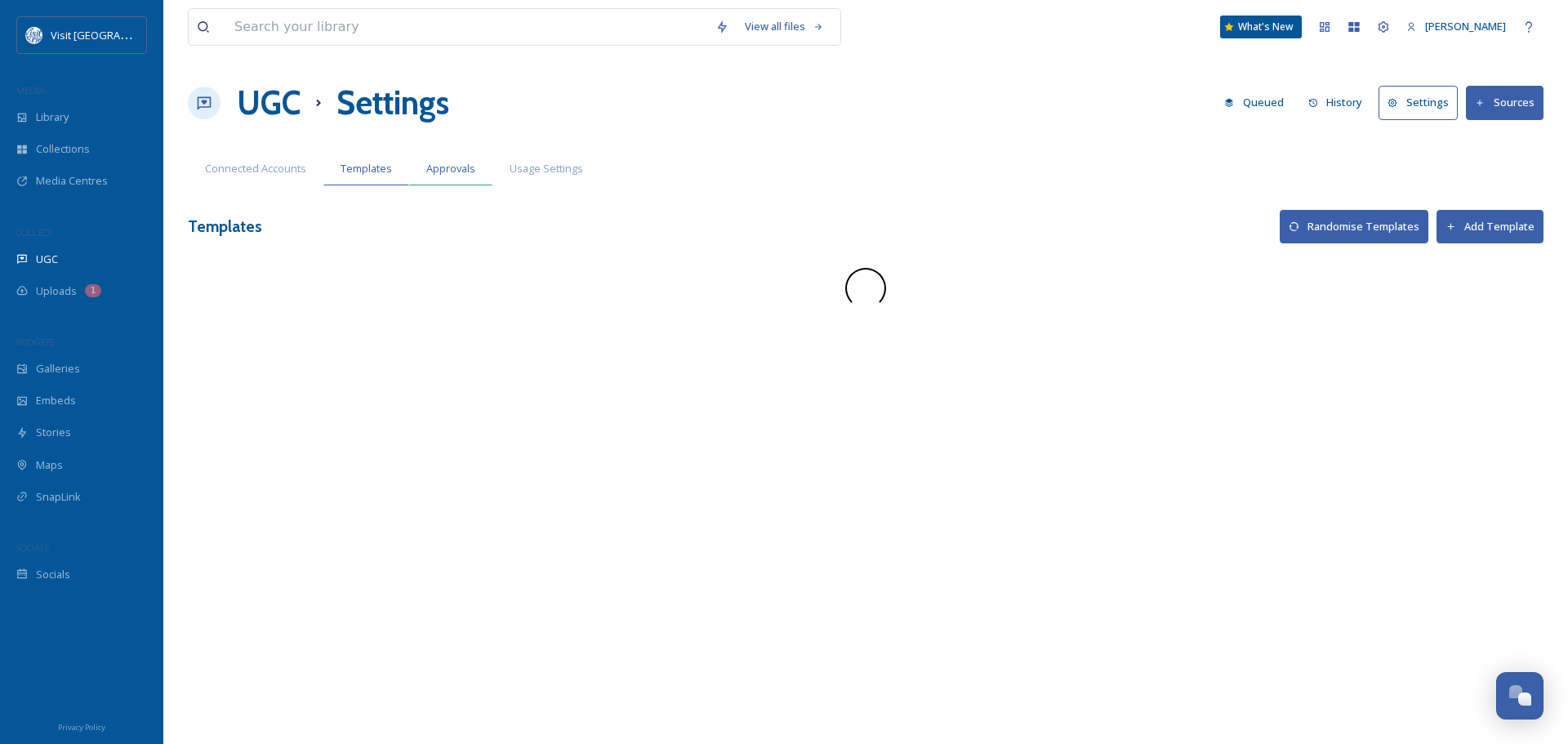
click at [439, 165] on span "Approvals" at bounding box center [451, 168] width 49 height 15
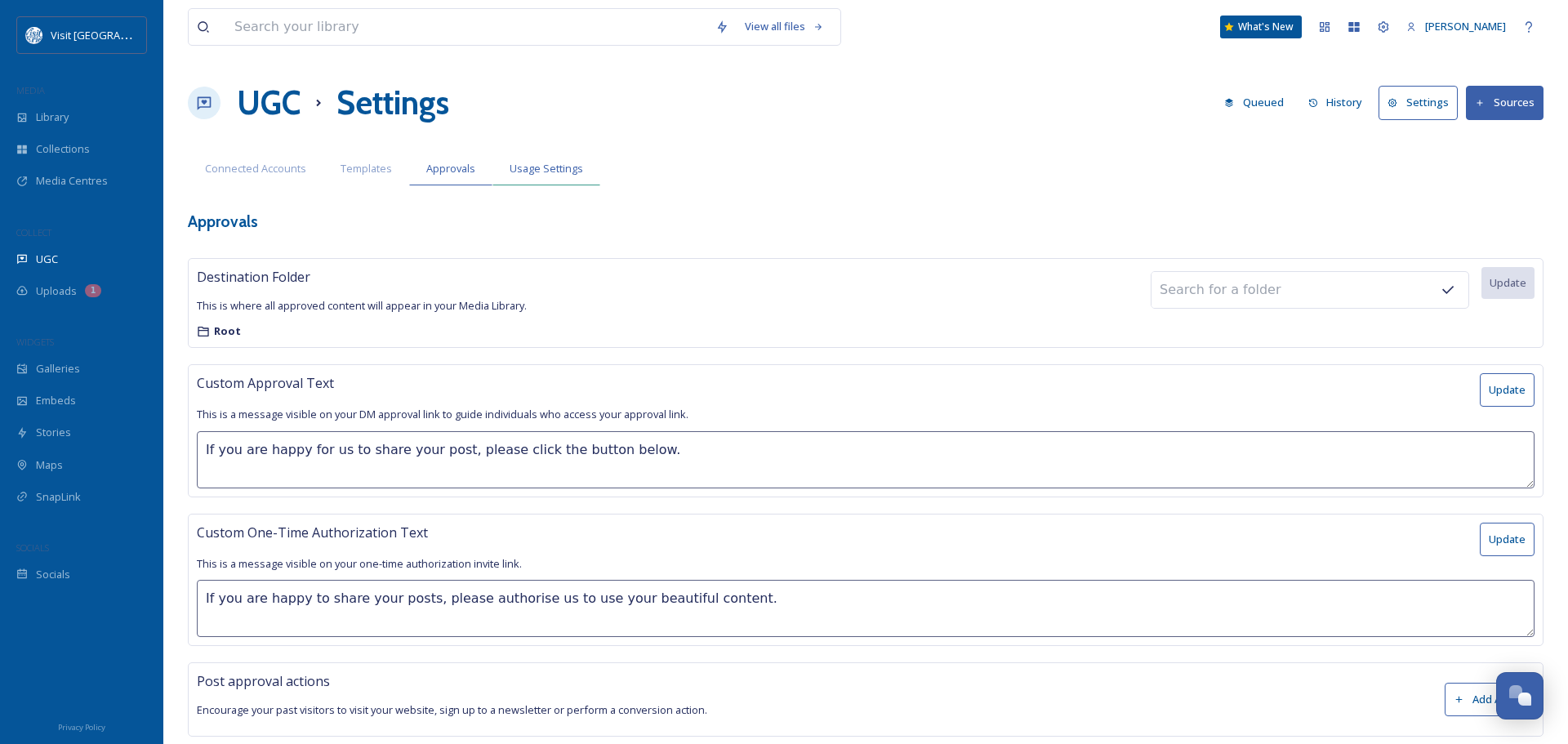
click at [545, 168] on span "Usage Settings" at bounding box center [546, 168] width 73 height 15
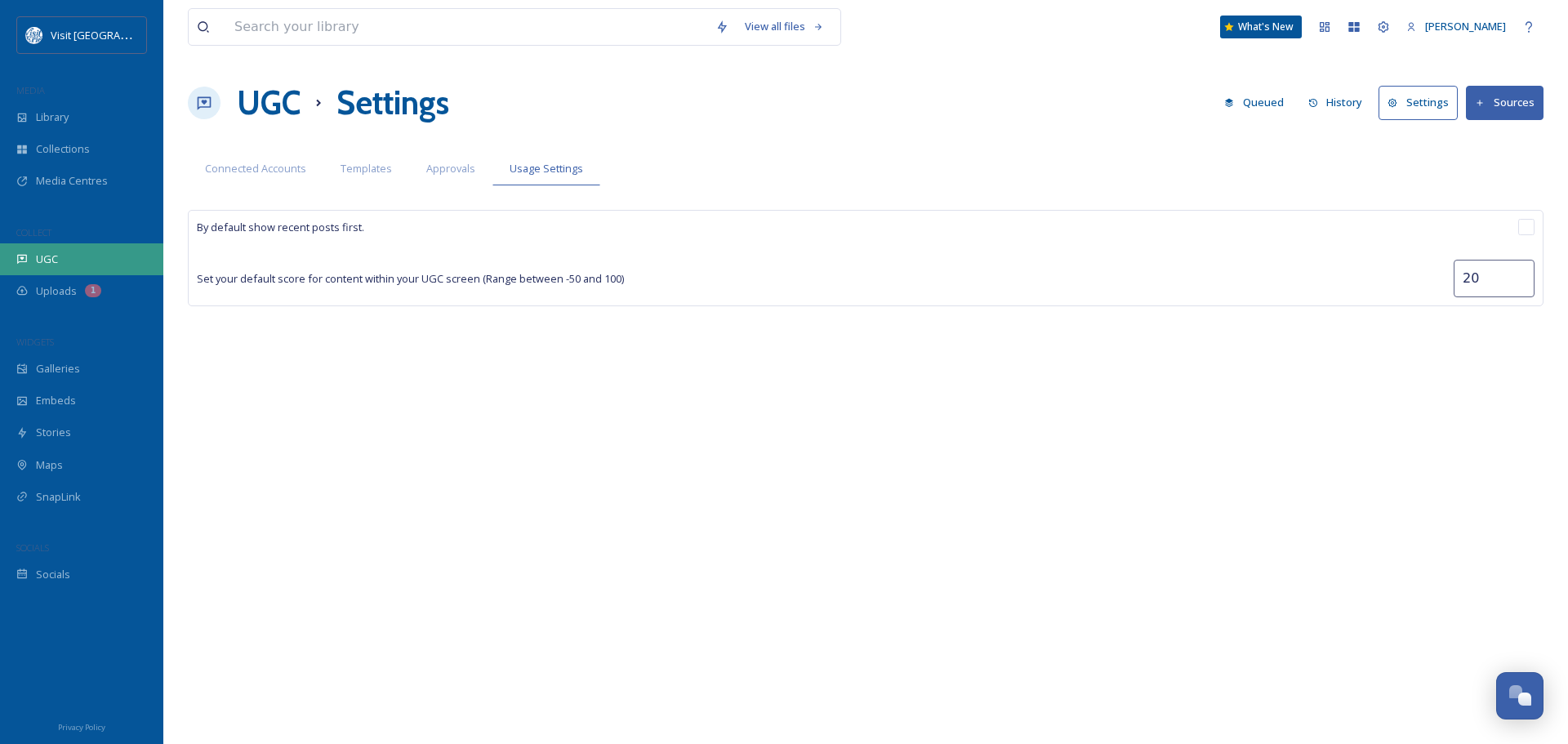
click at [48, 248] on div "UGC" at bounding box center [82, 258] width 163 height 31
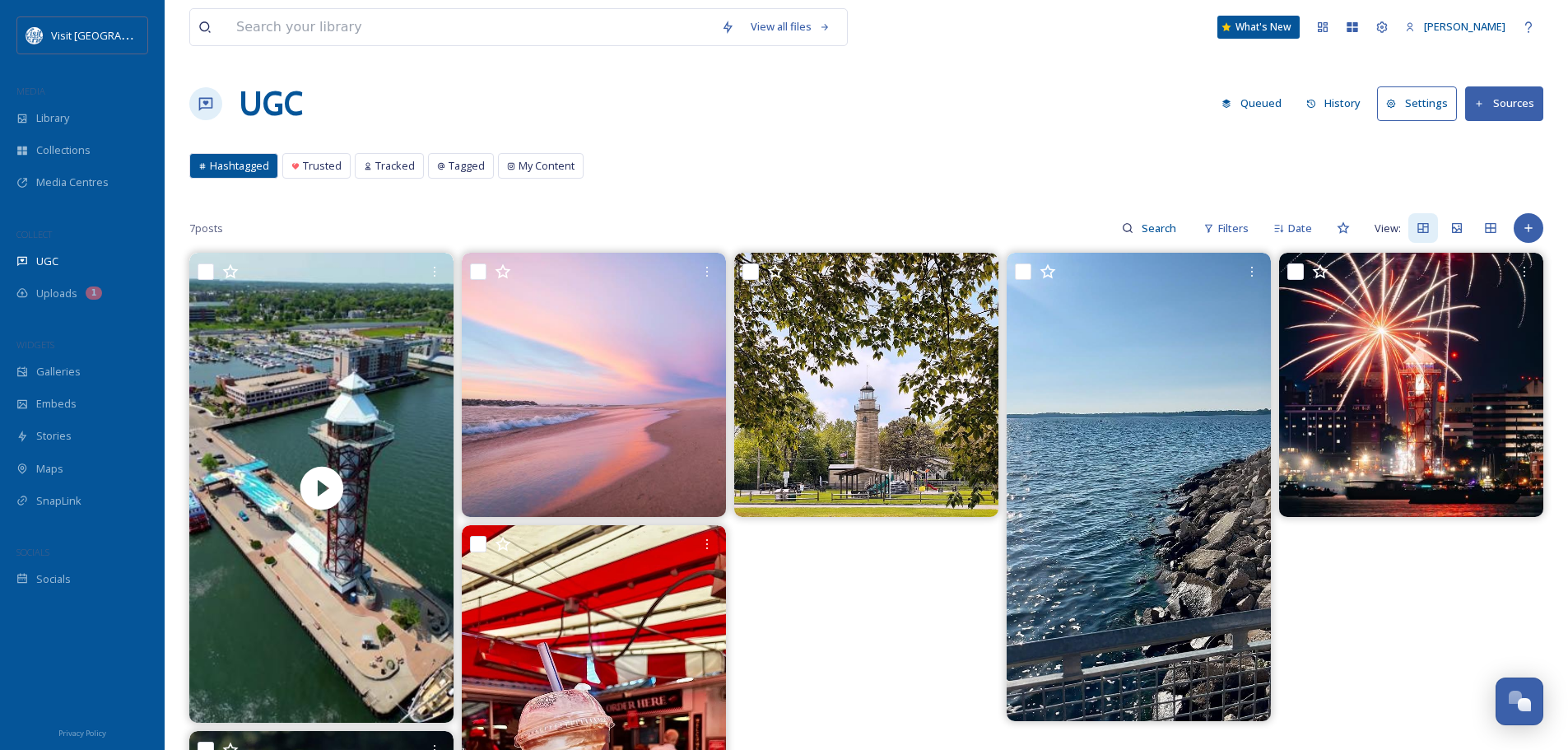
click at [1433, 110] on button "Settings" at bounding box center [1417, 103] width 80 height 33
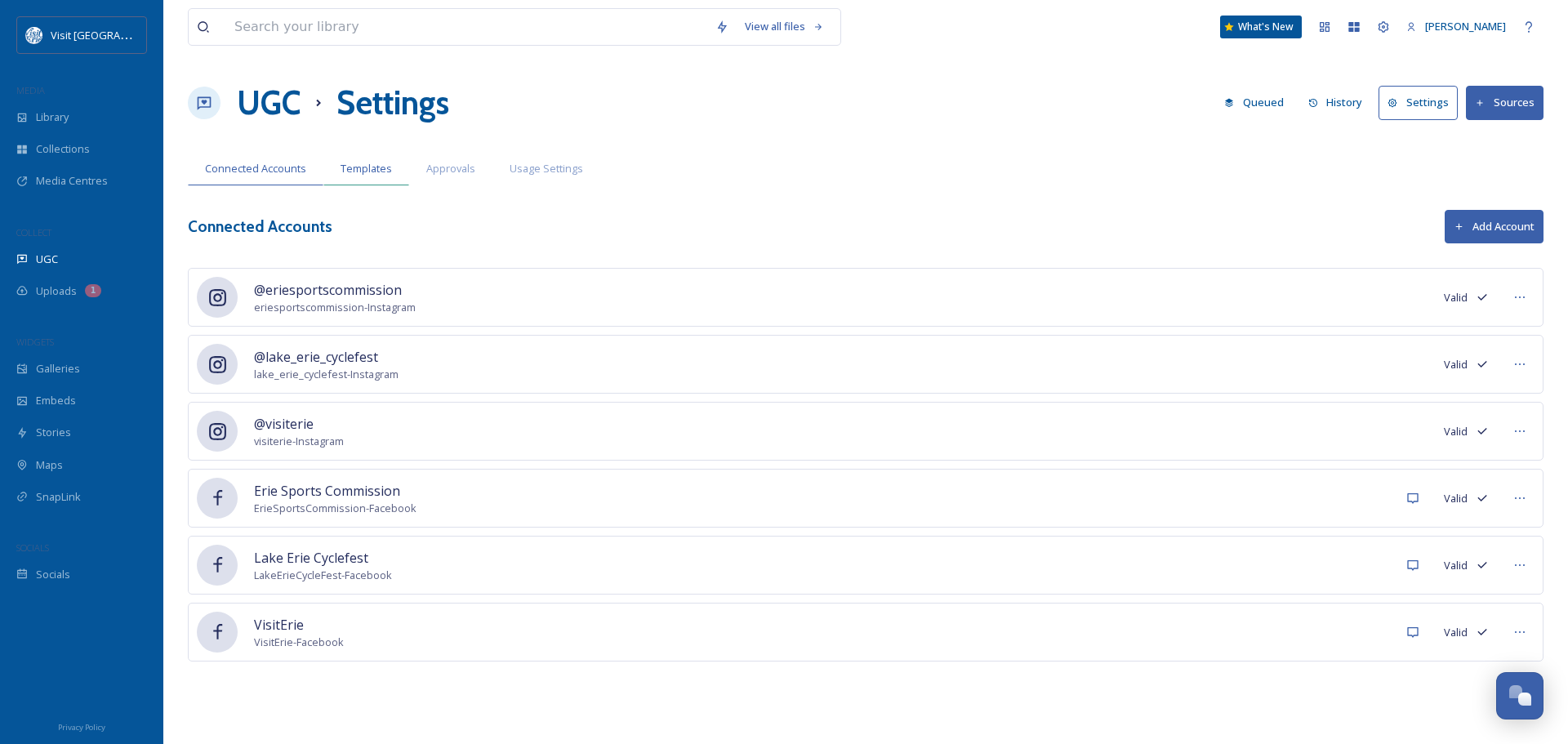
click at [376, 168] on span "Templates" at bounding box center [366, 168] width 51 height 15
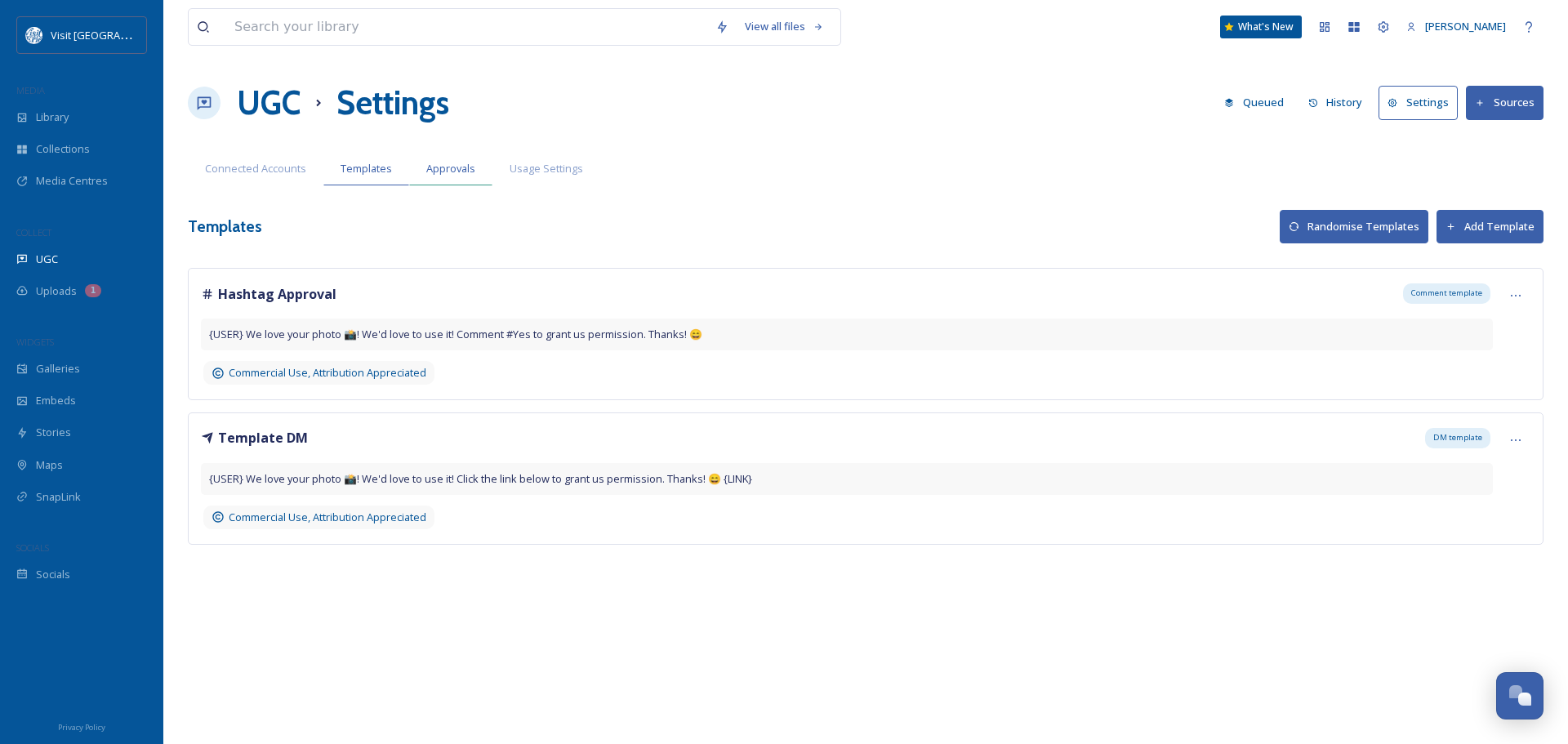
click at [440, 168] on span "Approvals" at bounding box center [451, 168] width 49 height 15
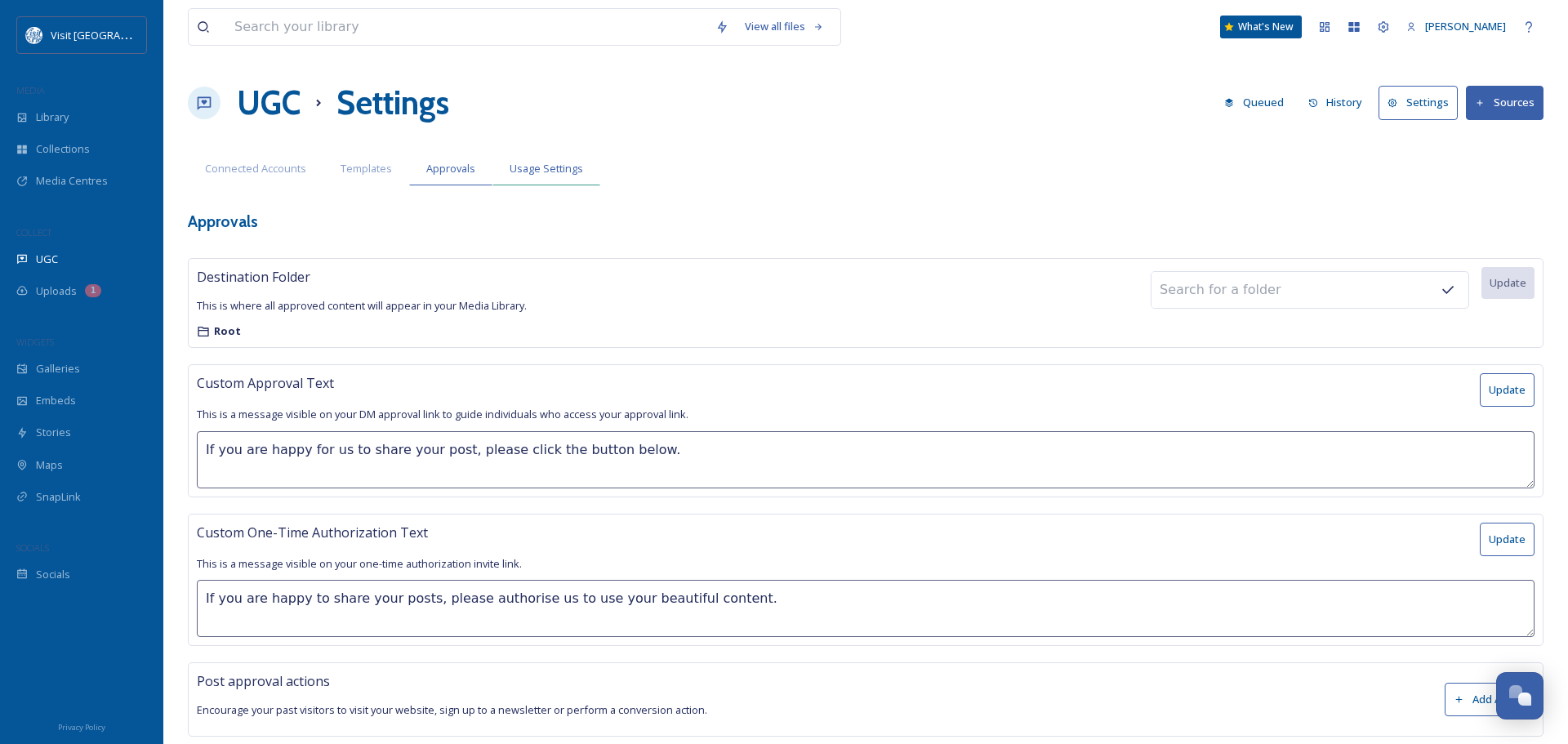
click at [549, 160] on div "Usage Settings" at bounding box center [546, 168] width 108 height 33
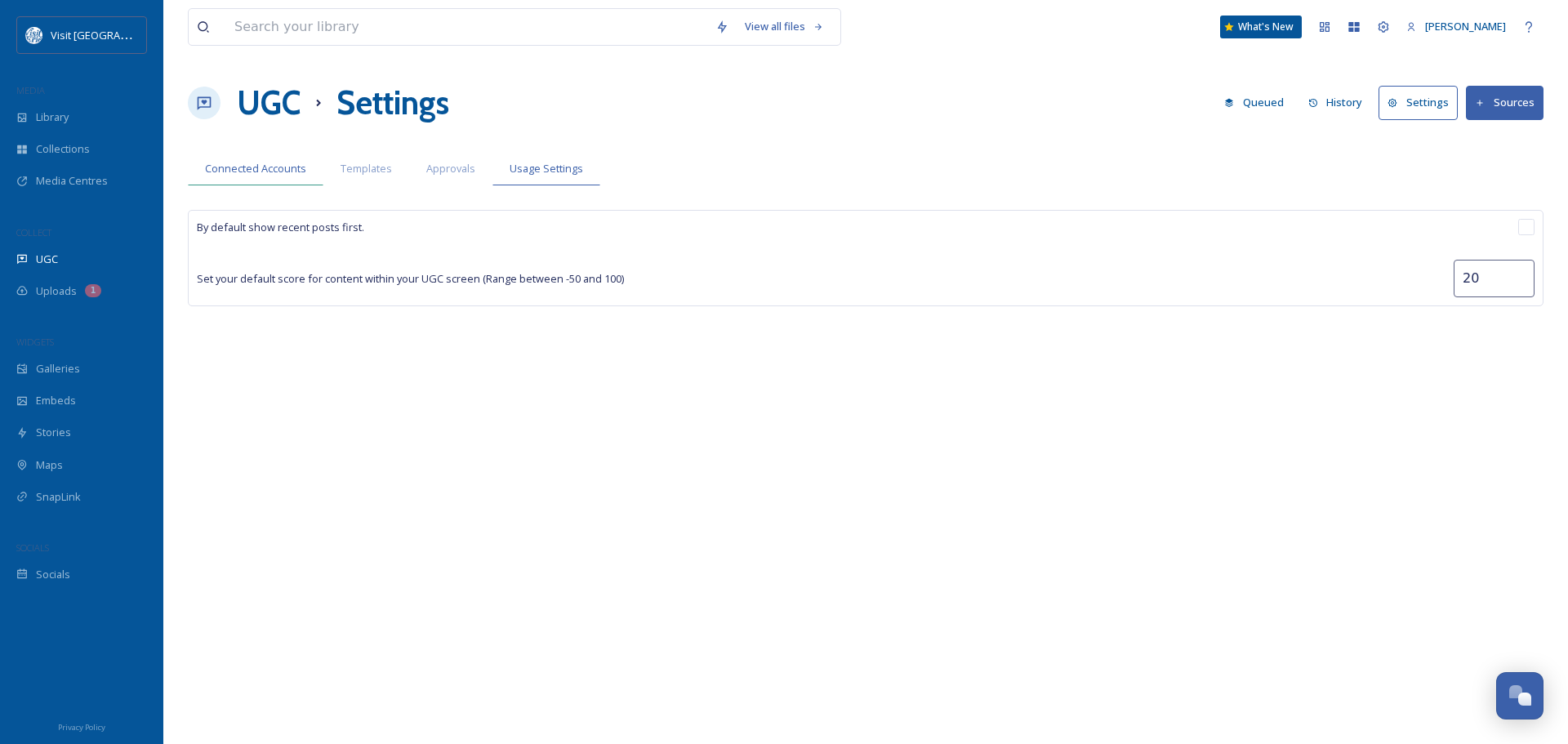
click at [249, 170] on span "Connected Accounts" at bounding box center [255, 168] width 101 height 15
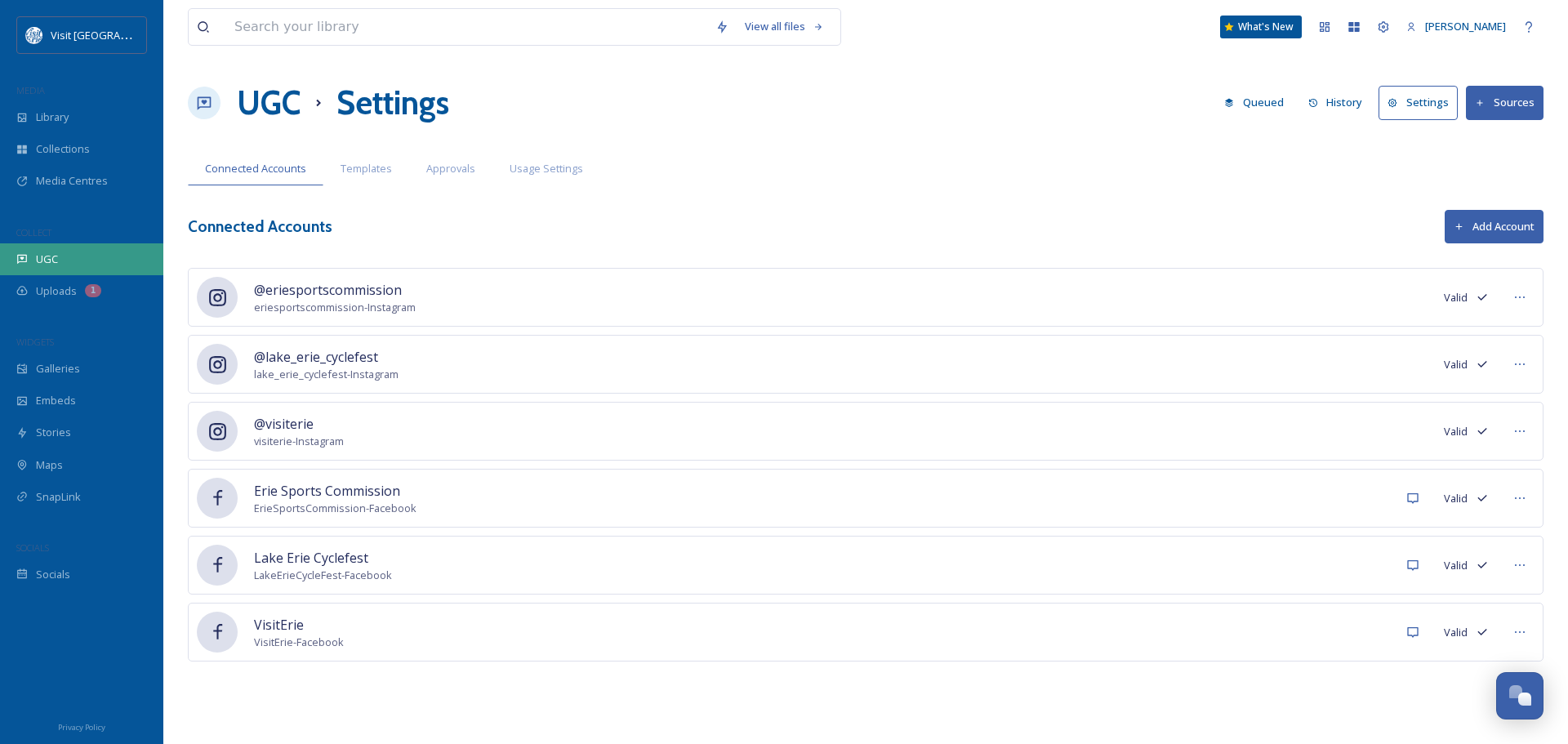
click at [26, 252] on div "UGC" at bounding box center [82, 258] width 163 height 31
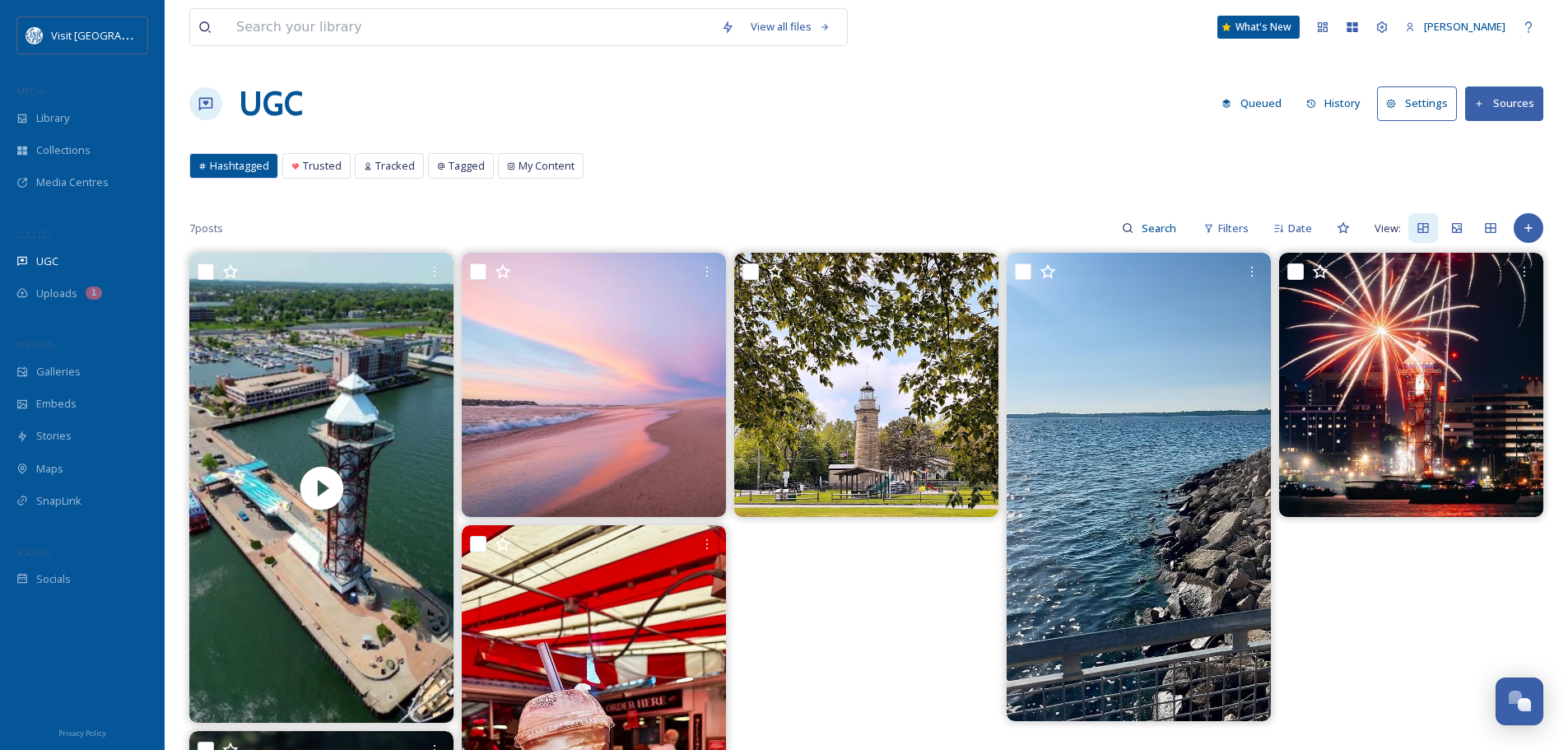
click at [1499, 106] on button "Sources" at bounding box center [1504, 103] width 78 height 33
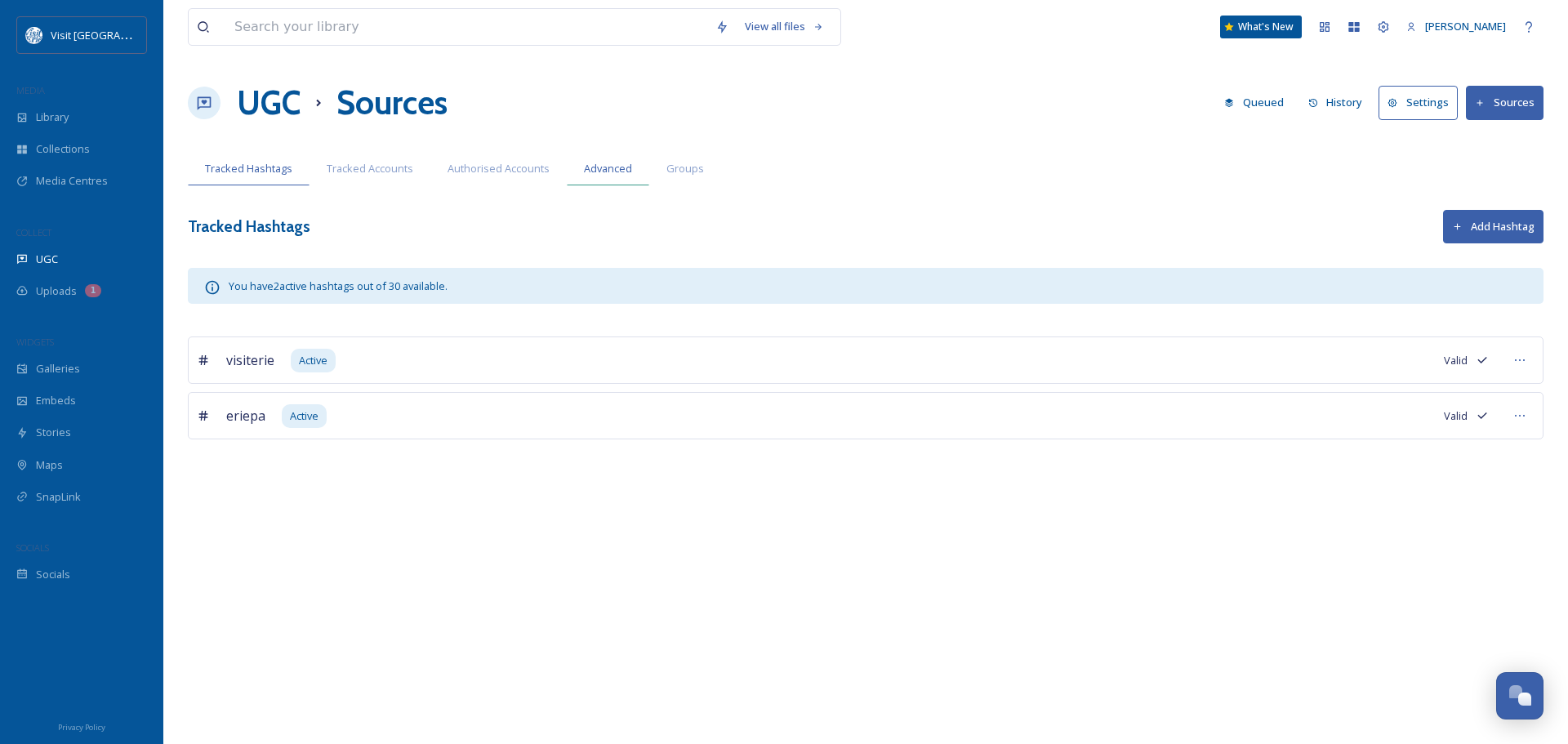
click at [601, 164] on span "Advanced" at bounding box center [608, 168] width 48 height 15
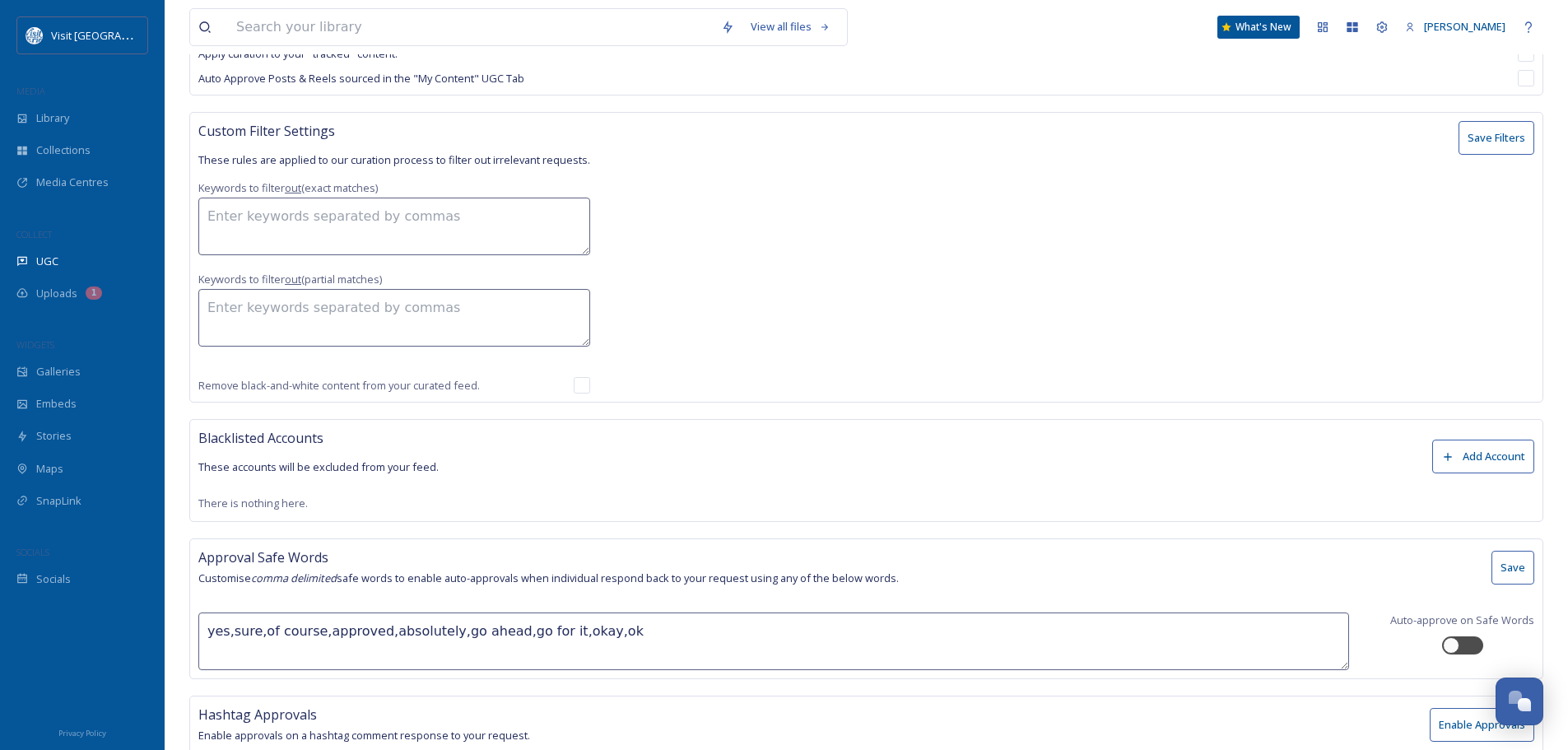
scroll to position [978, 0]
